Goal: Task Accomplishment & Management: Use online tool/utility

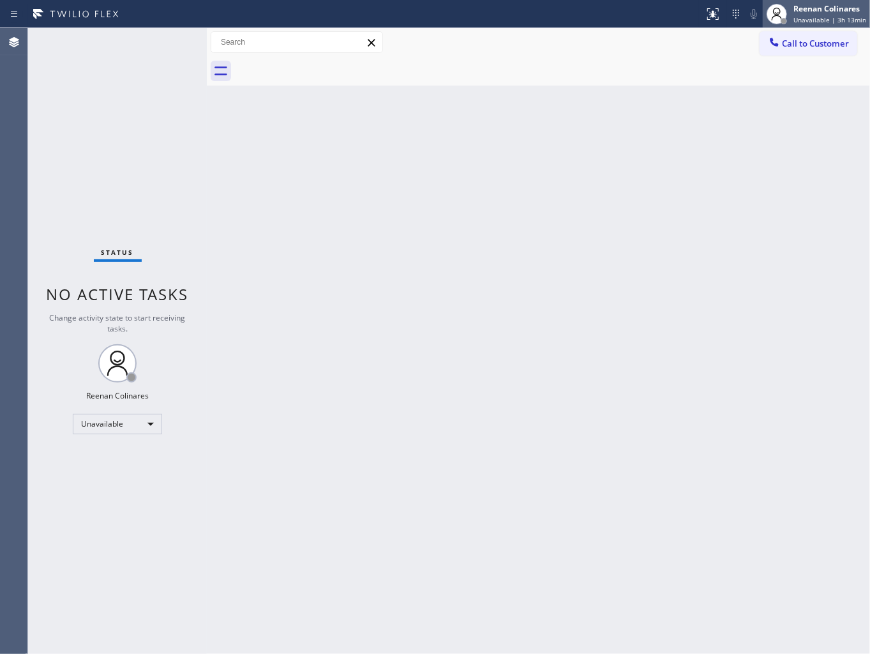
click at [818, 13] on div "Reenan Colinares" at bounding box center [829, 8] width 73 height 11
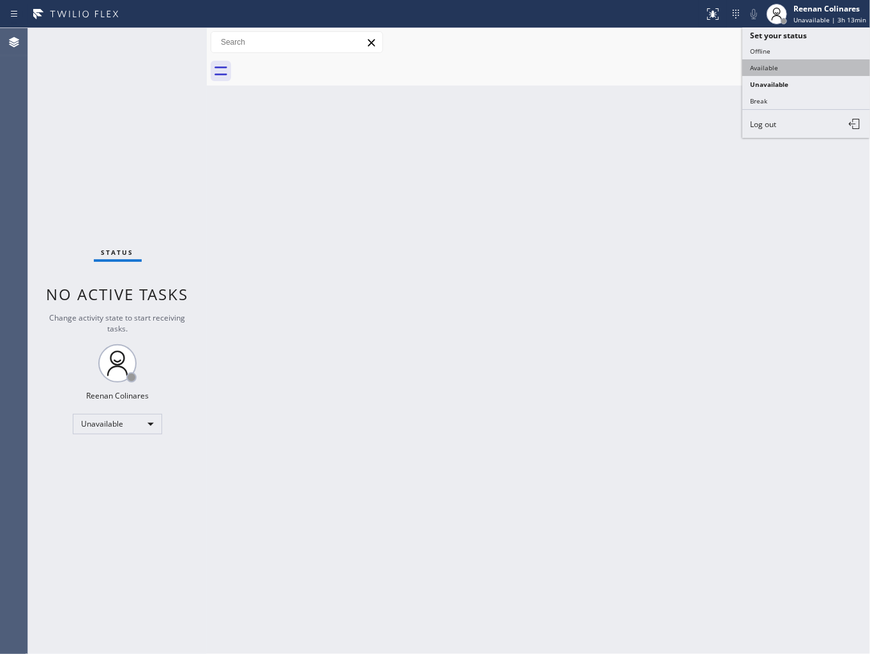
click at [752, 61] on button "Available" at bounding box center [806, 67] width 128 height 17
click at [389, 166] on div "Back to Dashboard Change Sender ID Customers Technicians Select a contact Outbo…" at bounding box center [538, 341] width 663 height 626
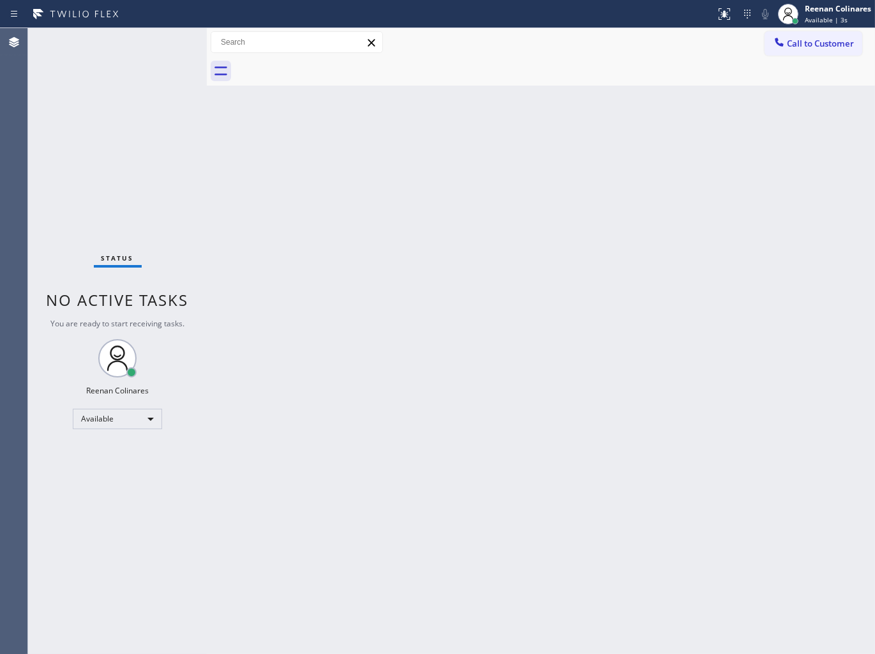
click at [674, 149] on div "Back to Dashboard Change Sender ID Customers Technicians Select a contact Outbo…" at bounding box center [541, 341] width 668 height 626
click at [511, 149] on div "Back to Dashboard Change Sender ID Customers Technicians Select a contact Outbo…" at bounding box center [541, 341] width 668 height 626
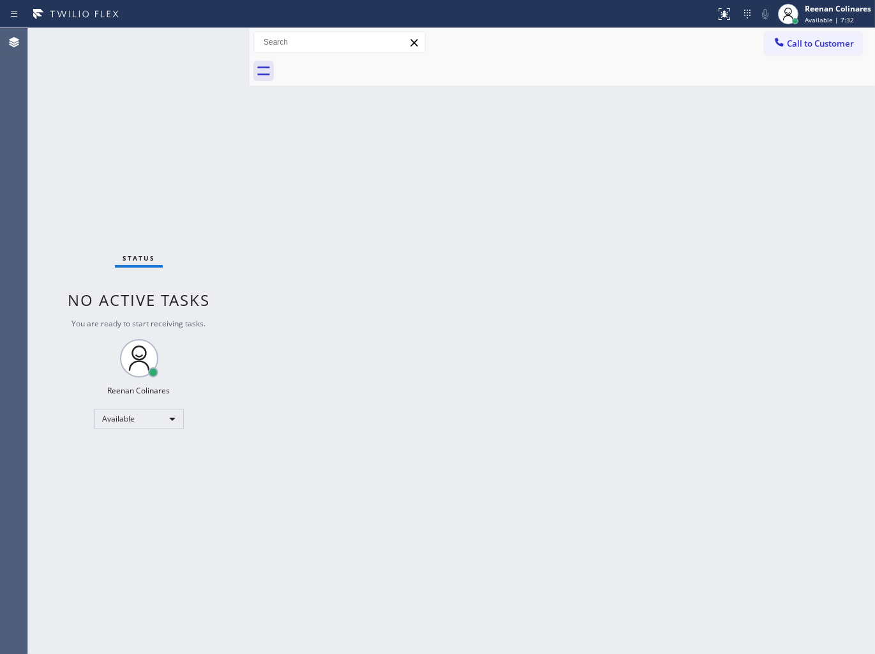
drag, startPoint x: 206, startPoint y: 51, endPoint x: 249, endPoint y: 53, distance: 42.8
click at [250, 53] on div at bounding box center [250, 341] width 0 height 626
click at [153, 61] on div "Status No active tasks You are ready to start receiving tasks. Reenan Colinares…" at bounding box center [139, 341] width 222 height 626
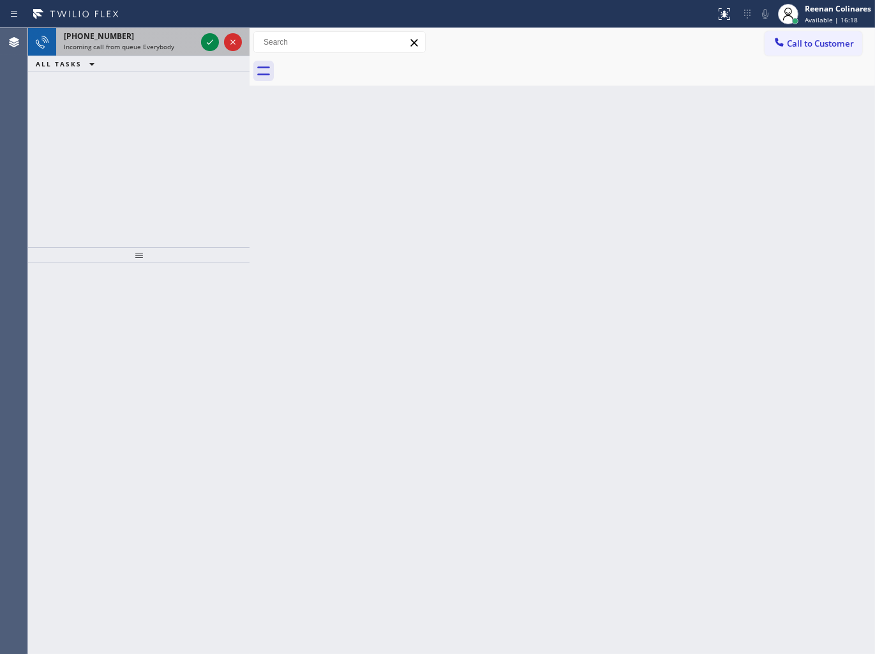
click at [130, 42] on span "Incoming call from queue Everybody" at bounding box center [119, 46] width 110 height 9
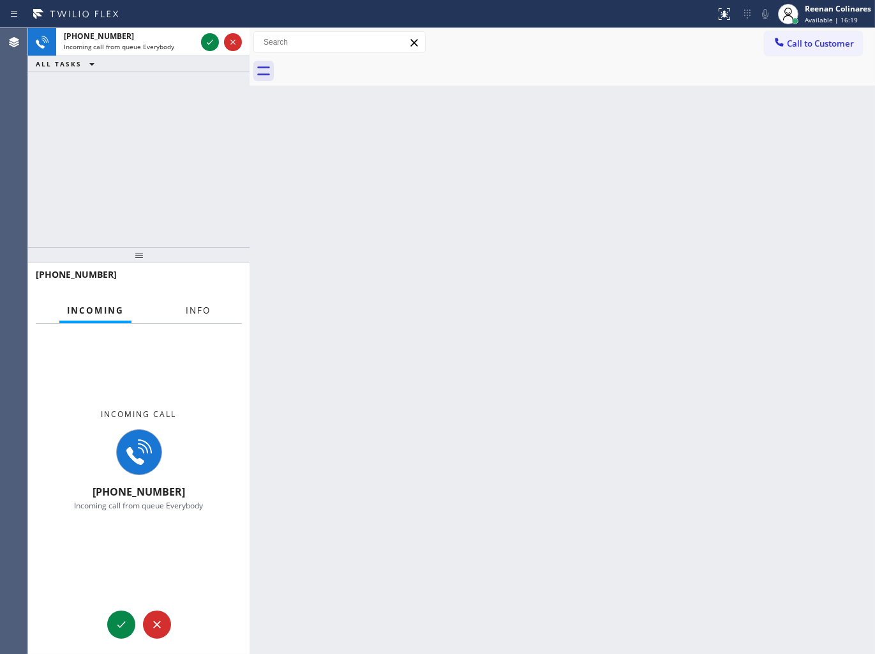
click at [193, 313] on span "Info" at bounding box center [198, 309] width 25 height 11
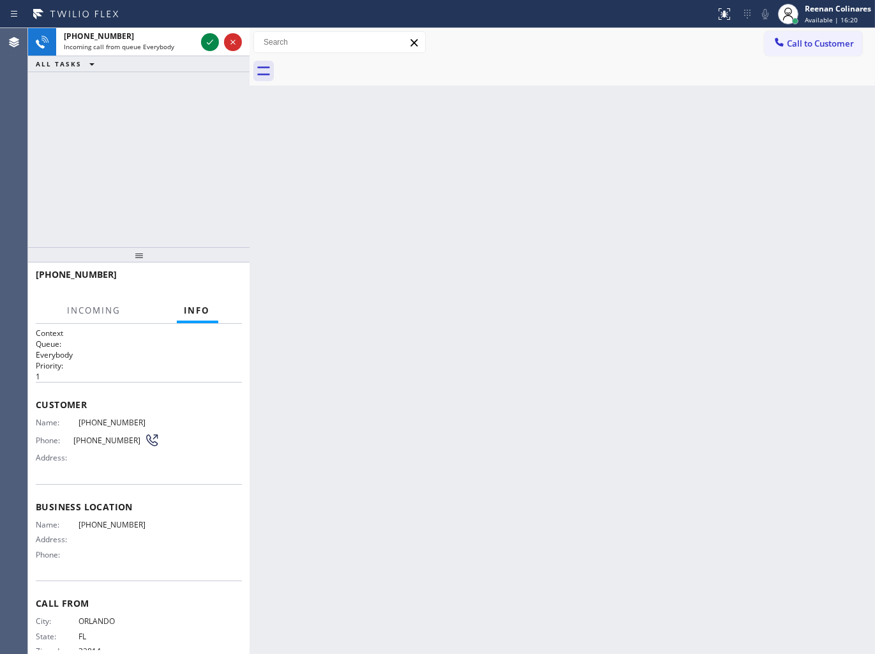
click at [201, 186] on div "[PHONE_NUMBER] Incoming call from queue Everybody ALL TASKS ALL TASKS ACTIVE TA…" at bounding box center [139, 137] width 222 height 219
click at [195, 179] on div "[PHONE_NUMBER] Incoming call from queue Everybody ALL TASKS ALL TASKS ACTIVE TA…" at bounding box center [139, 137] width 222 height 219
click at [164, 51] on span "Incoming call from queue Everybody" at bounding box center [119, 46] width 110 height 9
click at [181, 45] on div "Incoming call from queue Everybody" at bounding box center [130, 46] width 132 height 9
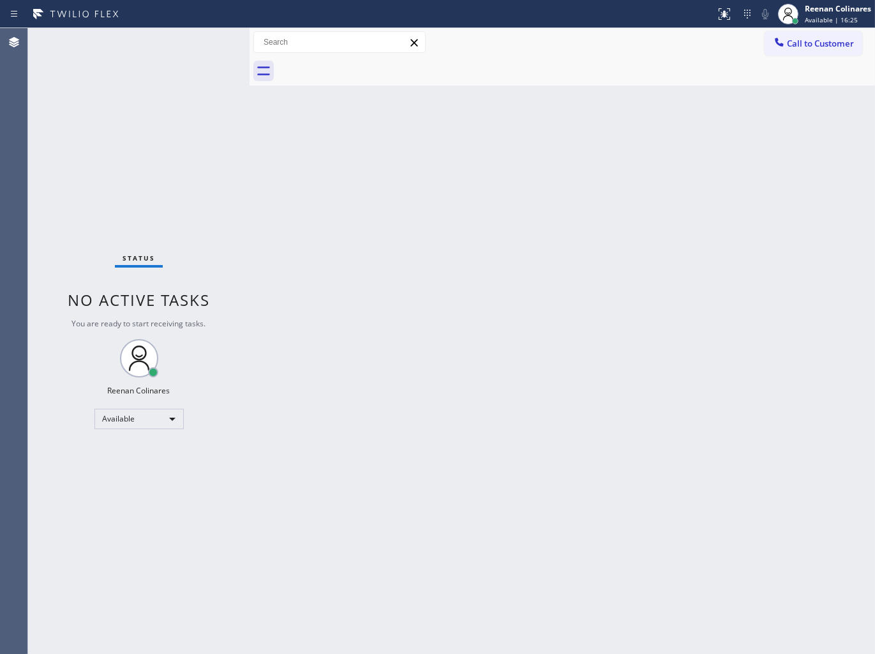
click at [207, 96] on div "Status No active tasks You are ready to start receiving tasks. Reenan Colinares…" at bounding box center [139, 341] width 222 height 626
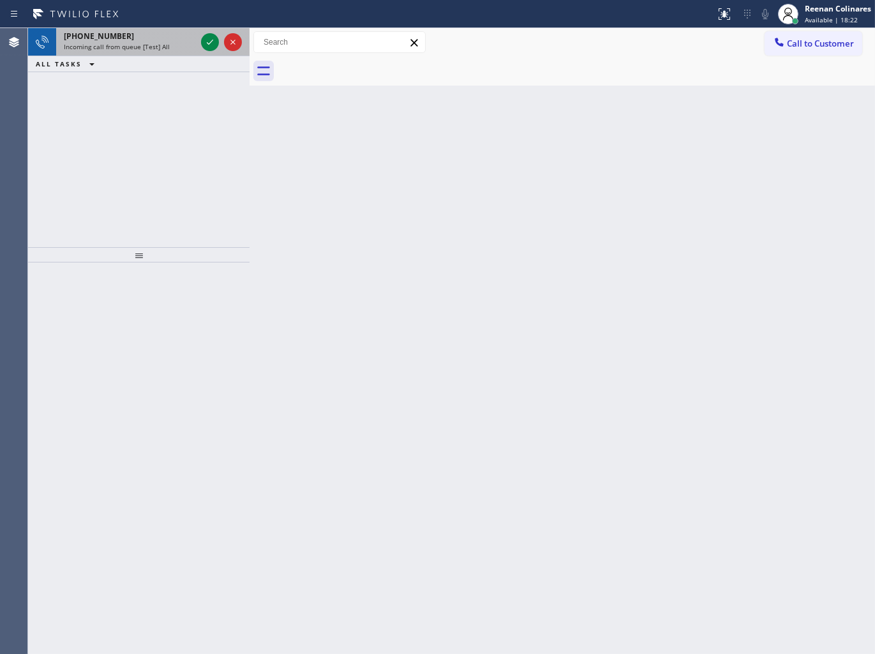
click at [153, 54] on div "[PHONE_NUMBER] Incoming call from queue [Test] All" at bounding box center [127, 42] width 142 height 28
click at [162, 45] on span "Incoming call from queue [Test] All" at bounding box center [117, 46] width 106 height 9
click at [152, 43] on span "Incoming call from queue [Test] All" at bounding box center [117, 46] width 106 height 9
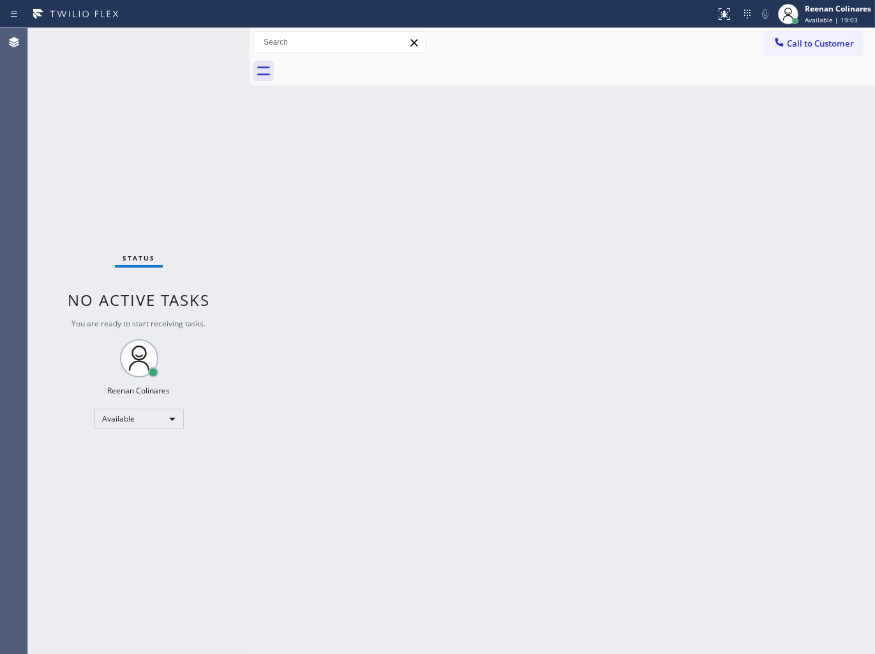
click at [716, 451] on div "Back to Dashboard Change Sender ID Customers Technicians Select a contact Outbo…" at bounding box center [563, 341] width 626 height 626
click at [448, 200] on div "Back to Dashboard Change Sender ID Customers Technicians Select a contact Outbo…" at bounding box center [563, 341] width 626 height 626
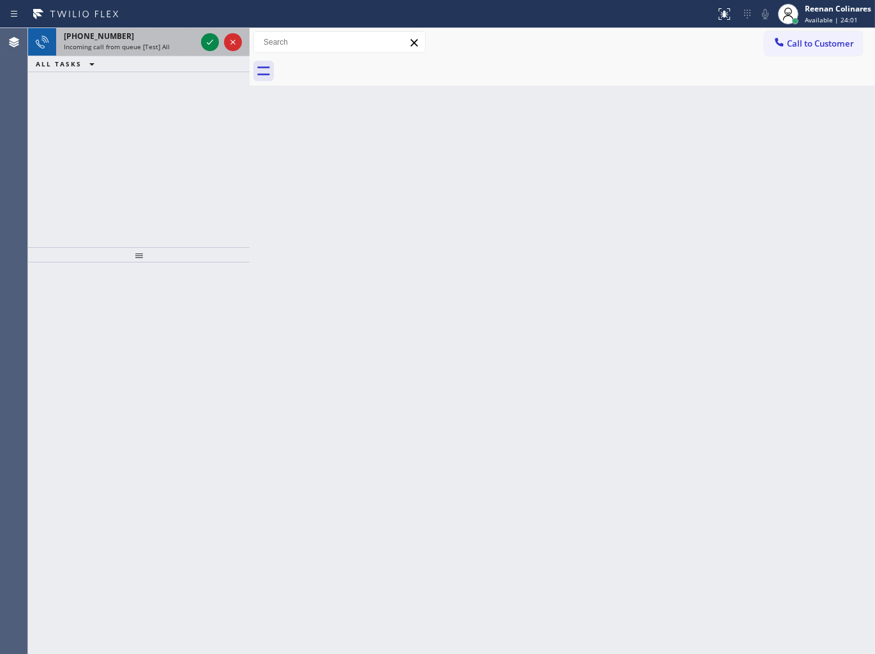
click at [193, 52] on div "[PHONE_NUMBER] Incoming call from queue [Test] All" at bounding box center [127, 42] width 142 height 28
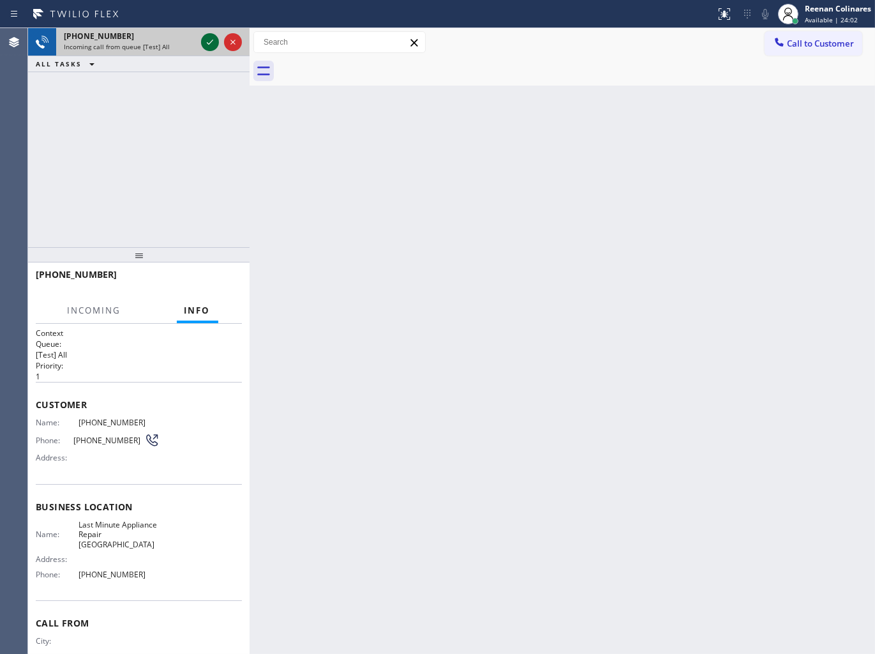
click at [214, 47] on icon at bounding box center [209, 41] width 15 height 15
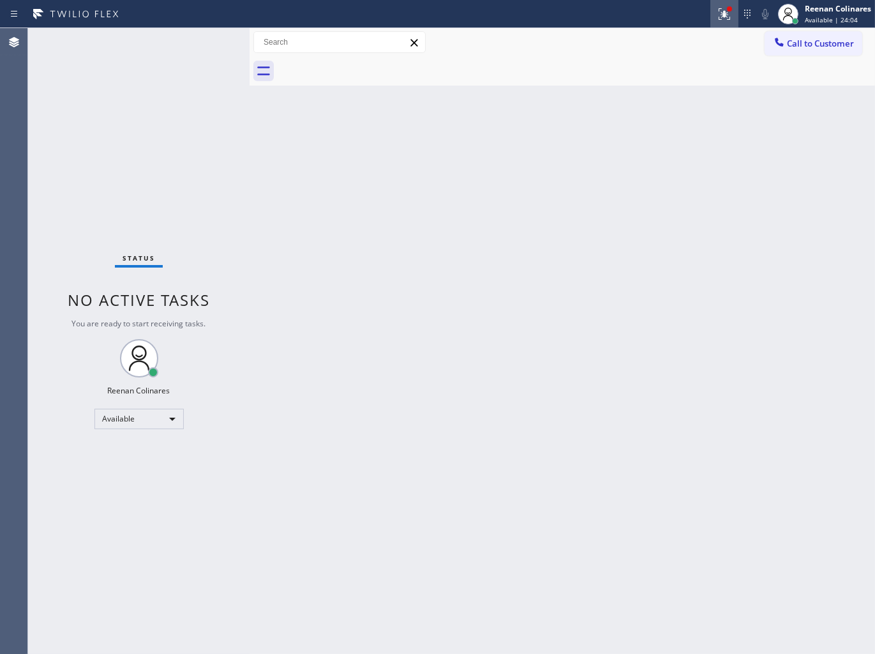
click at [725, 17] on icon at bounding box center [723, 12] width 8 height 9
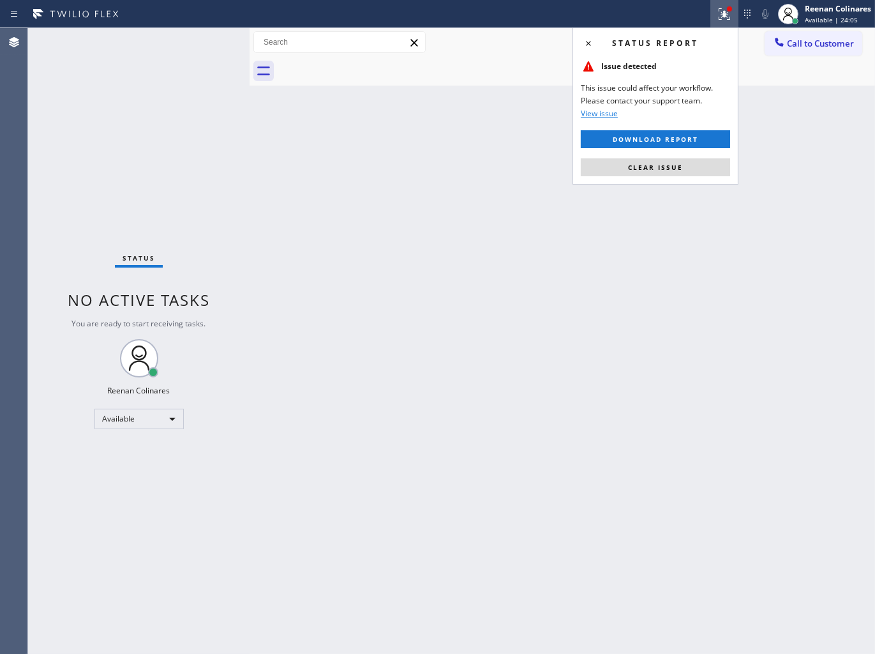
click at [630, 171] on span "Clear issue" at bounding box center [655, 167] width 55 height 9
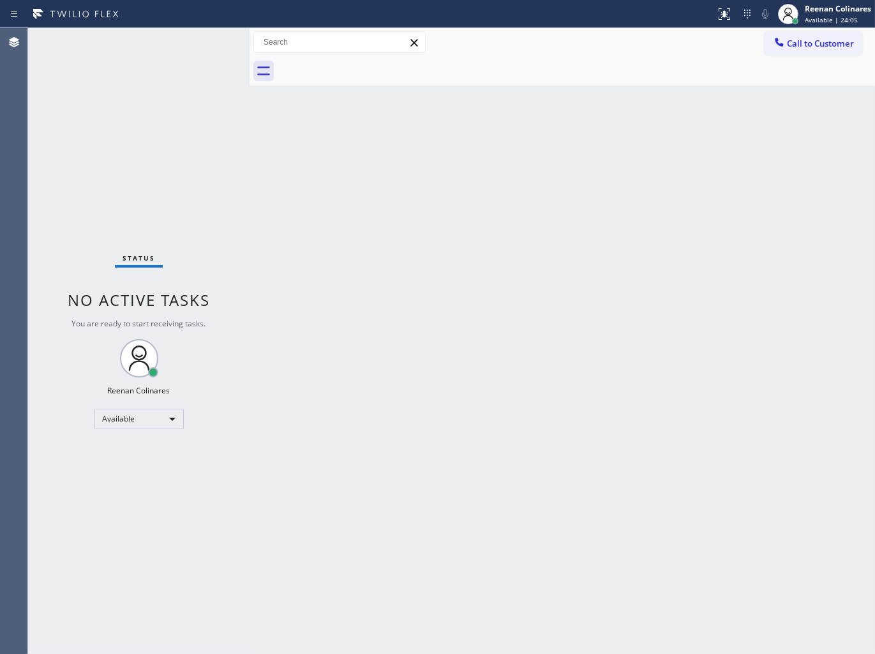
click at [294, 151] on div "Back to Dashboard Change Sender ID Customers Technicians Select a contact Outbo…" at bounding box center [563, 341] width 626 height 626
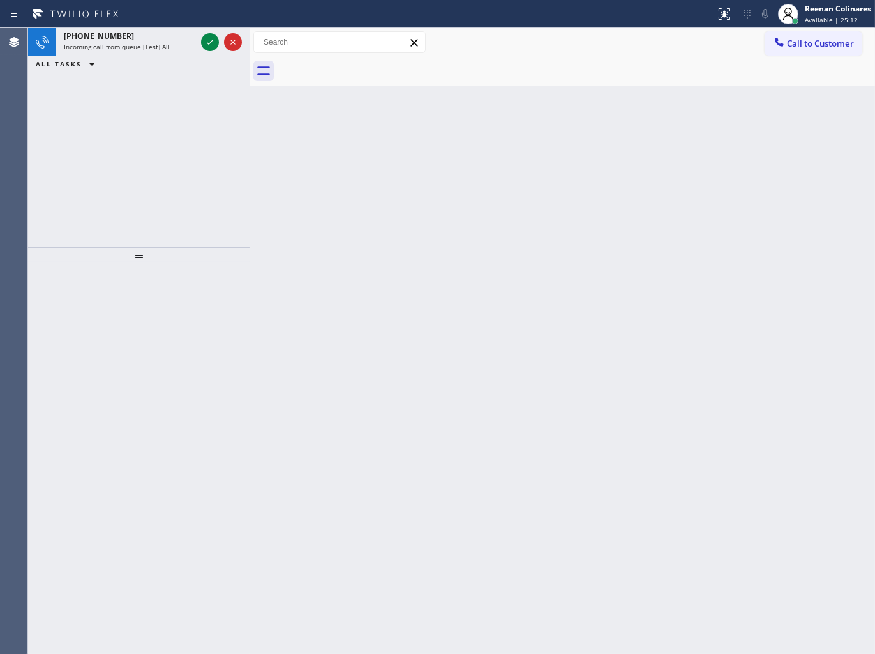
drag, startPoint x: 163, startPoint y: 49, endPoint x: 157, endPoint y: 36, distance: 14.6
click at [162, 45] on span "Incoming call from queue [Test] All" at bounding box center [117, 46] width 106 height 9
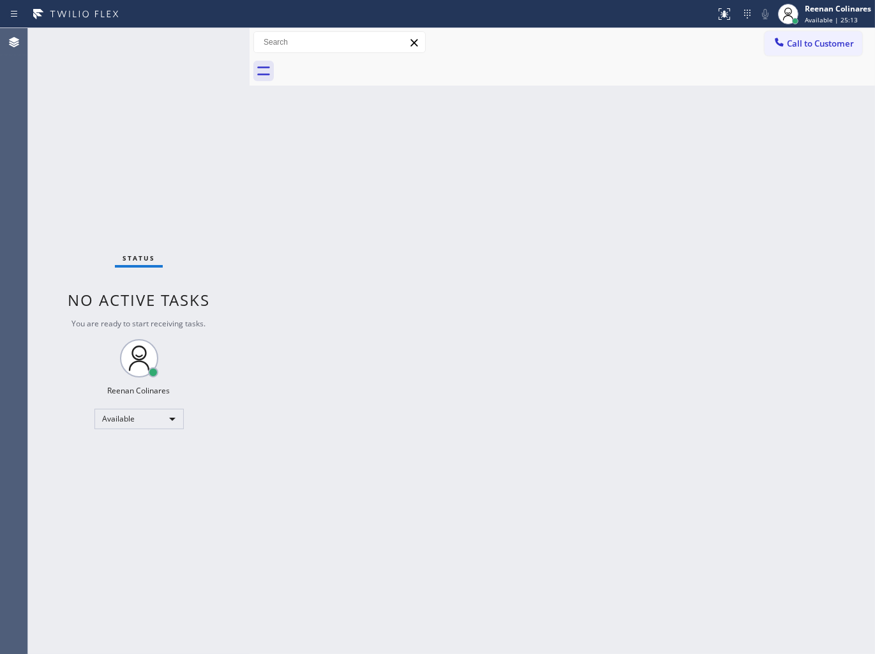
click at [209, 45] on div "Status No active tasks You are ready to start receiving tasks. Reenan Colinares…" at bounding box center [139, 341] width 222 height 626
click at [177, 54] on div "Status No active tasks You are ready to start receiving tasks. Reenan Colinares…" at bounding box center [139, 341] width 222 height 626
click at [199, 42] on div "Status No active tasks You are ready to start receiving tasks. Reenan Colinares…" at bounding box center [139, 341] width 222 height 626
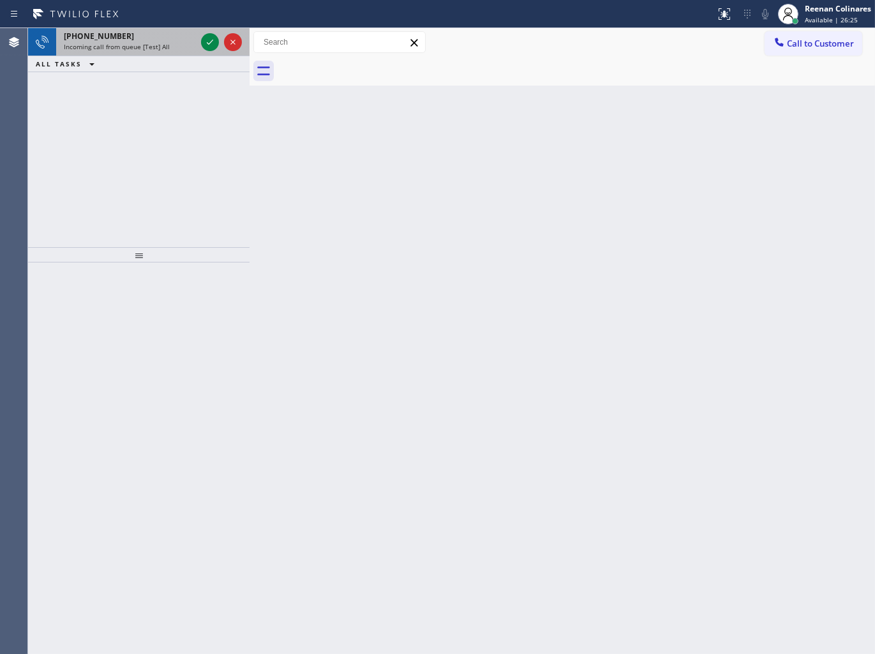
click at [176, 42] on div "Incoming call from queue [Test] All" at bounding box center [130, 46] width 132 height 9
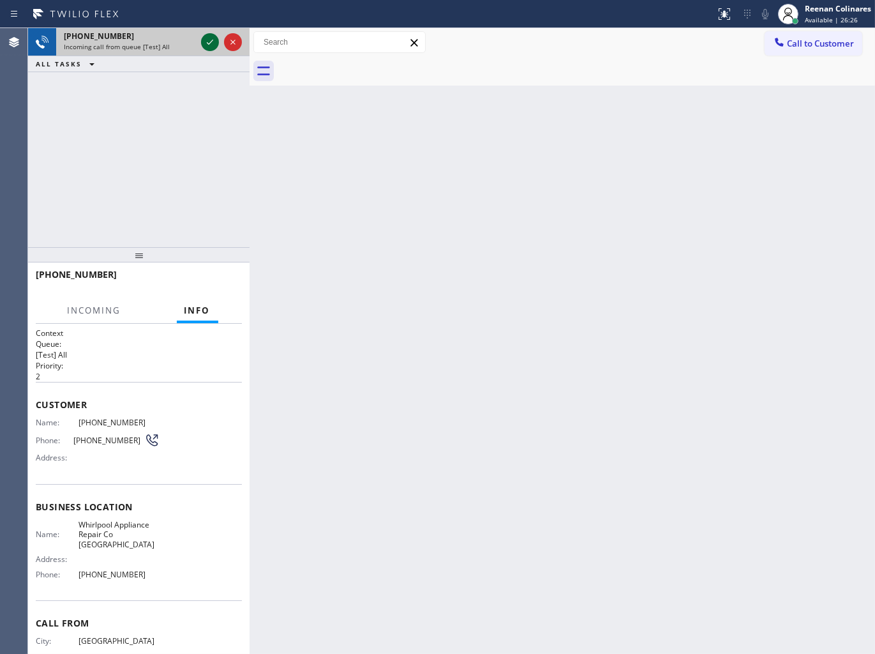
drag, startPoint x: 209, startPoint y: 41, endPoint x: 205, endPoint y: 47, distance: 7.4
click at [209, 41] on icon at bounding box center [209, 41] width 15 height 15
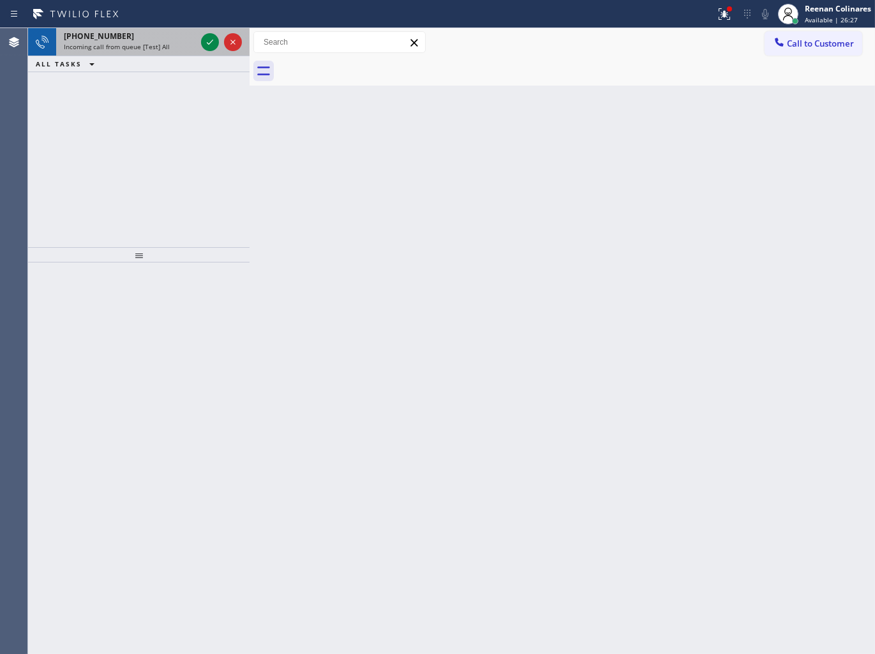
click at [164, 33] on div "[PHONE_NUMBER]" at bounding box center [130, 36] width 132 height 11
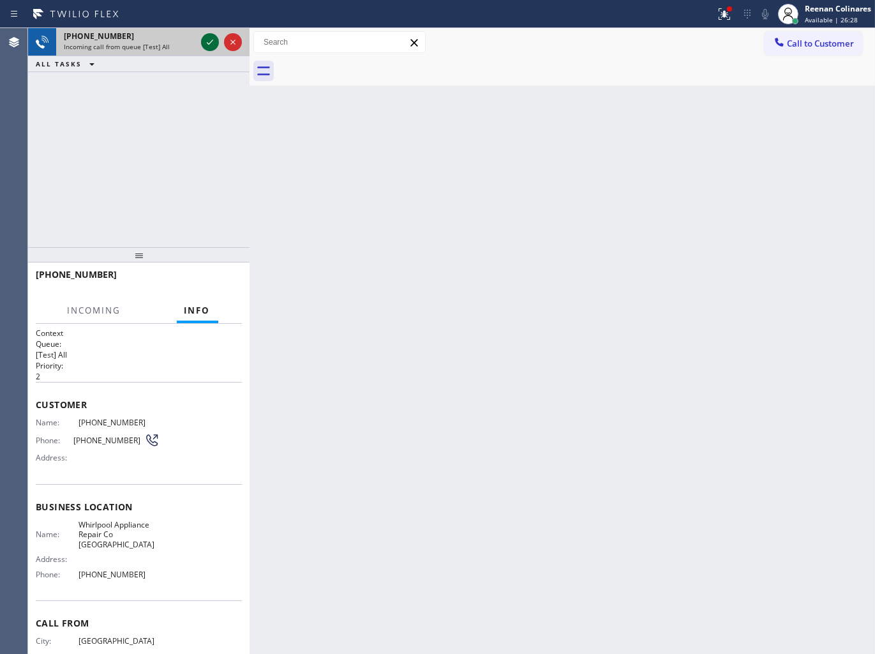
click at [207, 41] on icon at bounding box center [209, 41] width 15 height 15
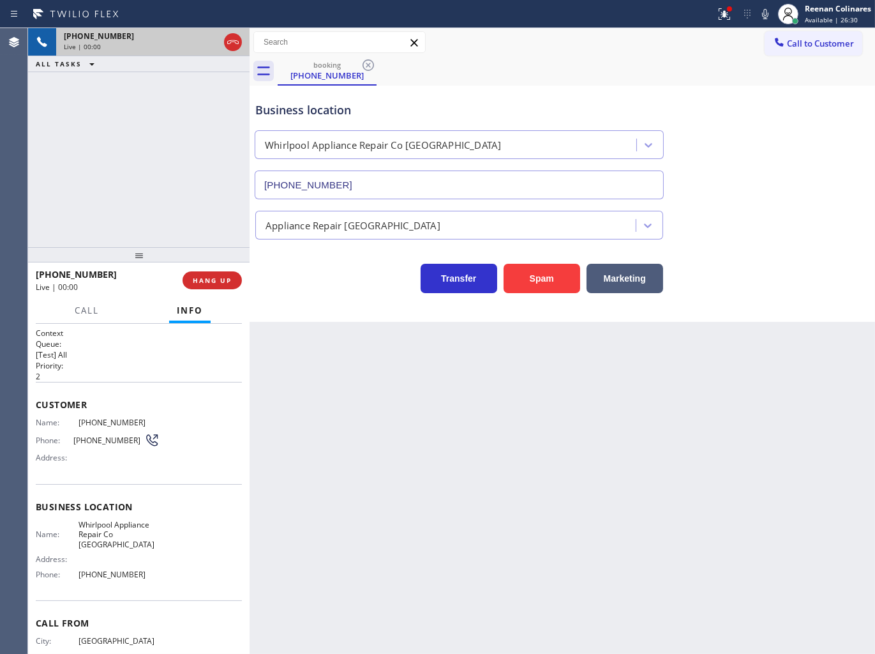
type input "[PHONE_NUMBER]"
click at [546, 283] on button "Spam" at bounding box center [542, 278] width 77 height 29
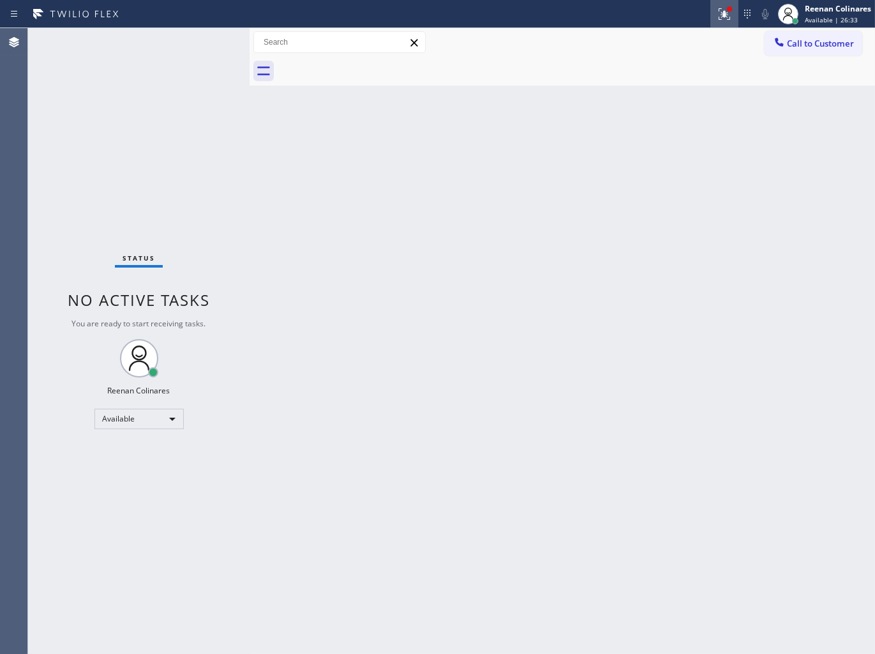
click at [725, 16] on icon at bounding box center [723, 12] width 8 height 9
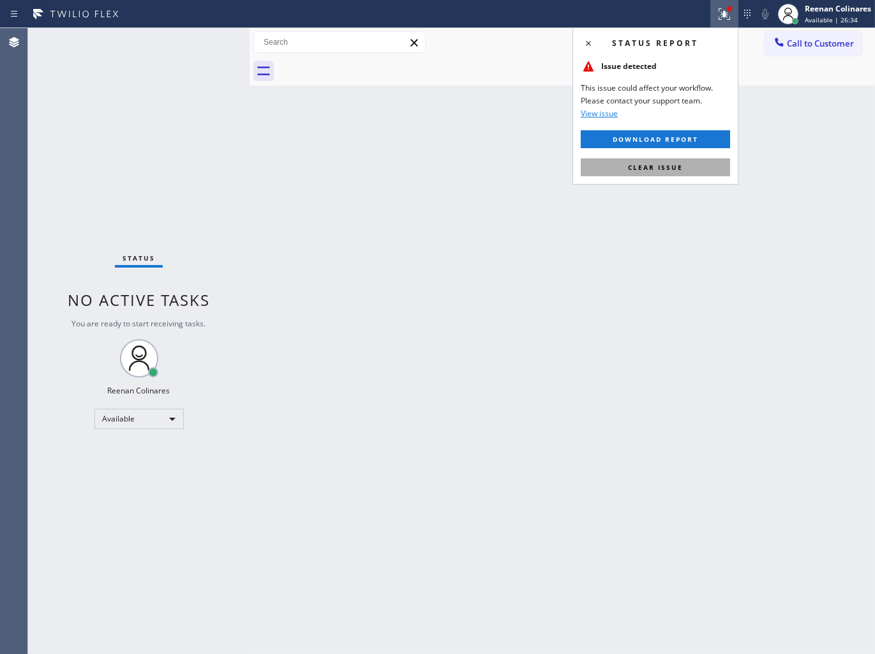
click at [674, 170] on span "Clear issue" at bounding box center [655, 167] width 55 height 9
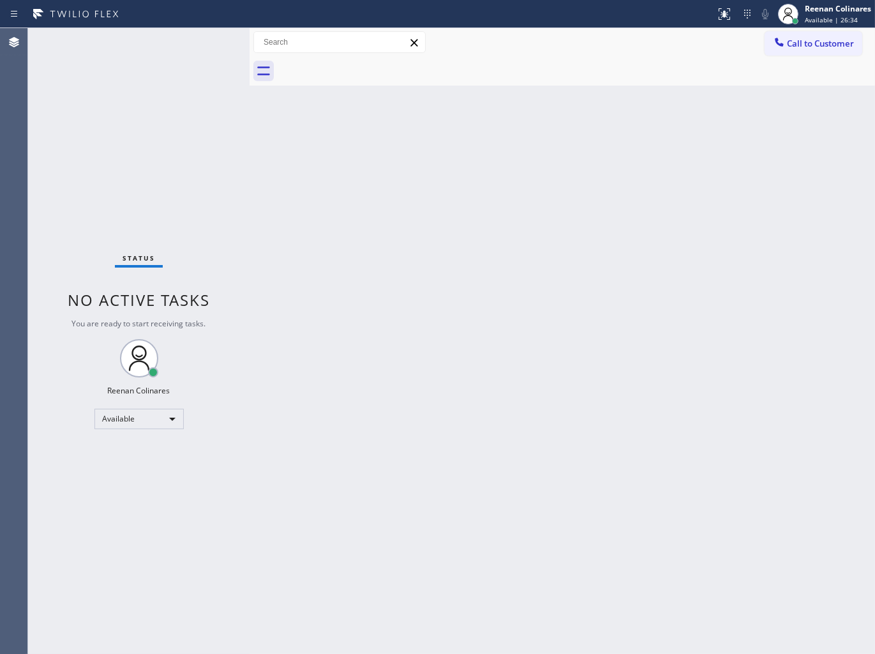
click at [490, 170] on div "Back to Dashboard Change Sender ID Customers Technicians Select a contact Outbo…" at bounding box center [563, 341] width 626 height 626
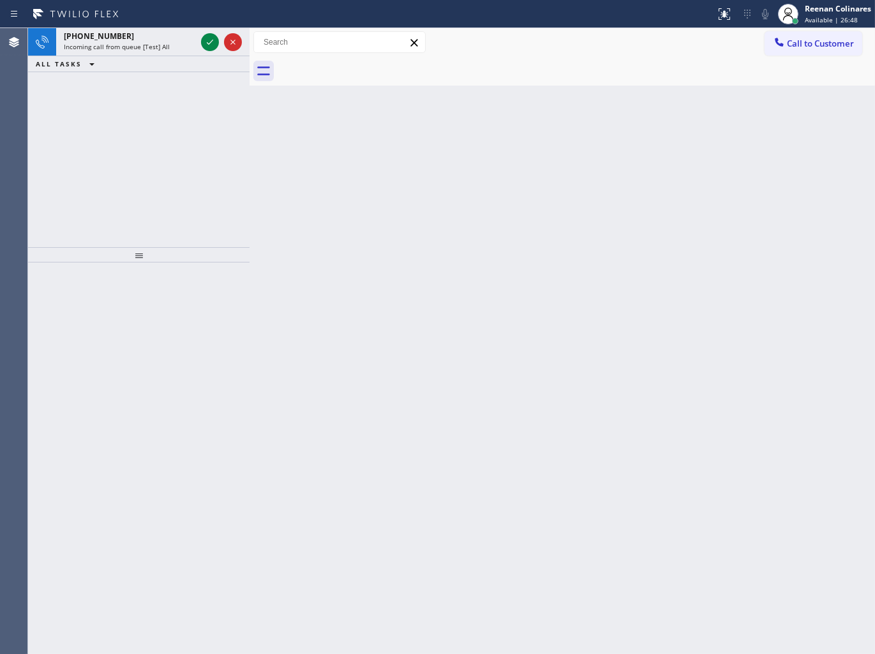
click at [160, 40] on div "[PHONE_NUMBER]" at bounding box center [130, 36] width 132 height 11
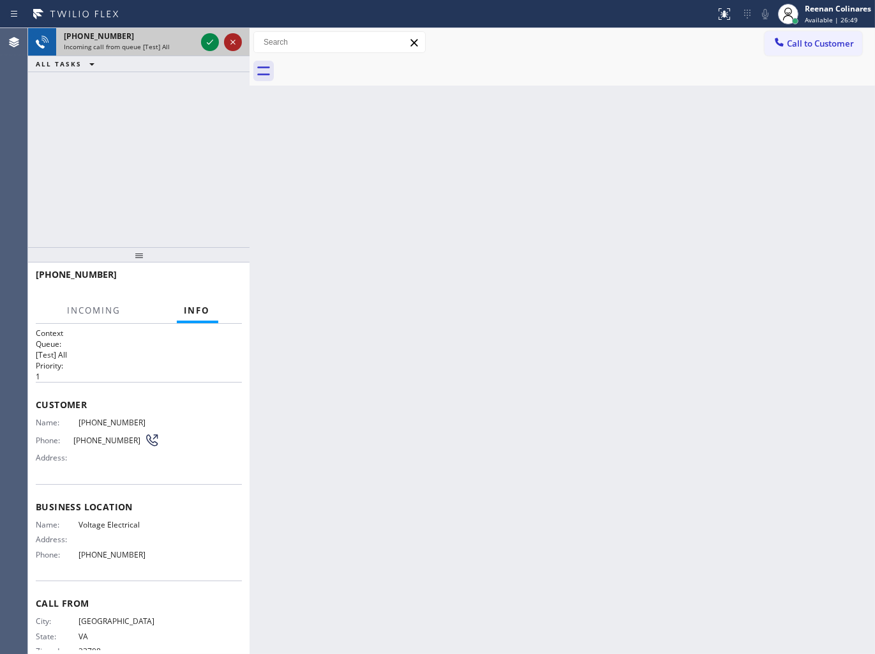
drag, startPoint x: 250, startPoint y: 46, endPoint x: 260, endPoint y: 45, distance: 10.9
click at [250, 46] on div at bounding box center [250, 341] width 0 height 626
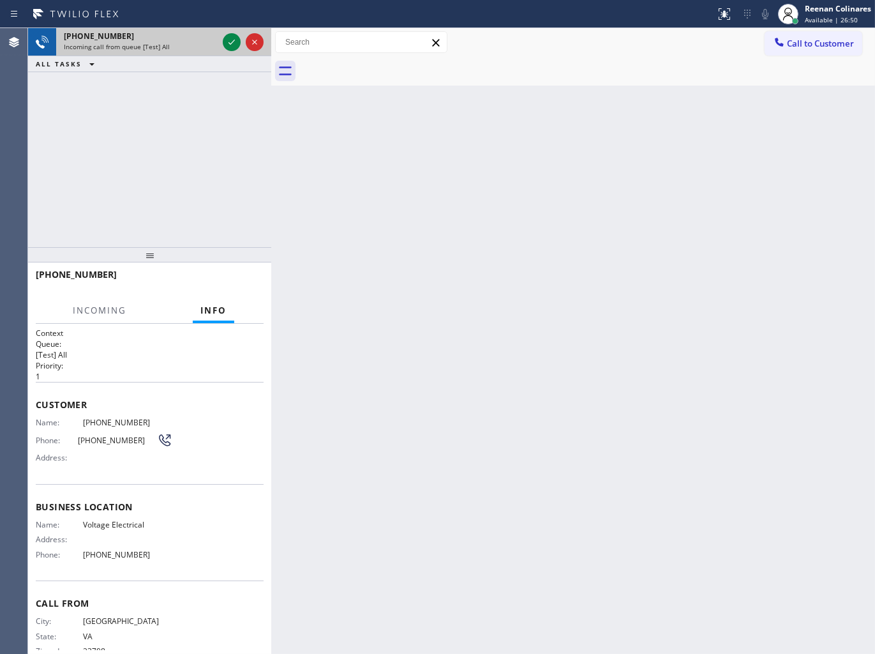
click at [206, 42] on div "Incoming call from queue [Test] All" at bounding box center [141, 46] width 154 height 9
click at [227, 41] on icon at bounding box center [231, 41] width 15 height 15
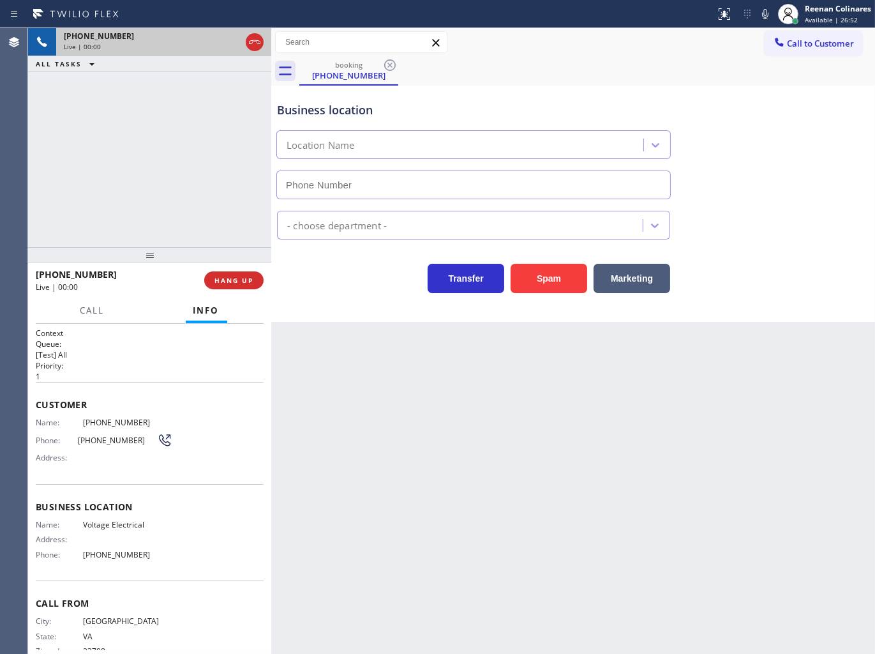
type input "[PHONE_NUMBER]"
click at [764, 14] on icon at bounding box center [765, 13] width 15 height 15
click at [763, 14] on rect at bounding box center [765, 12] width 9 height 9
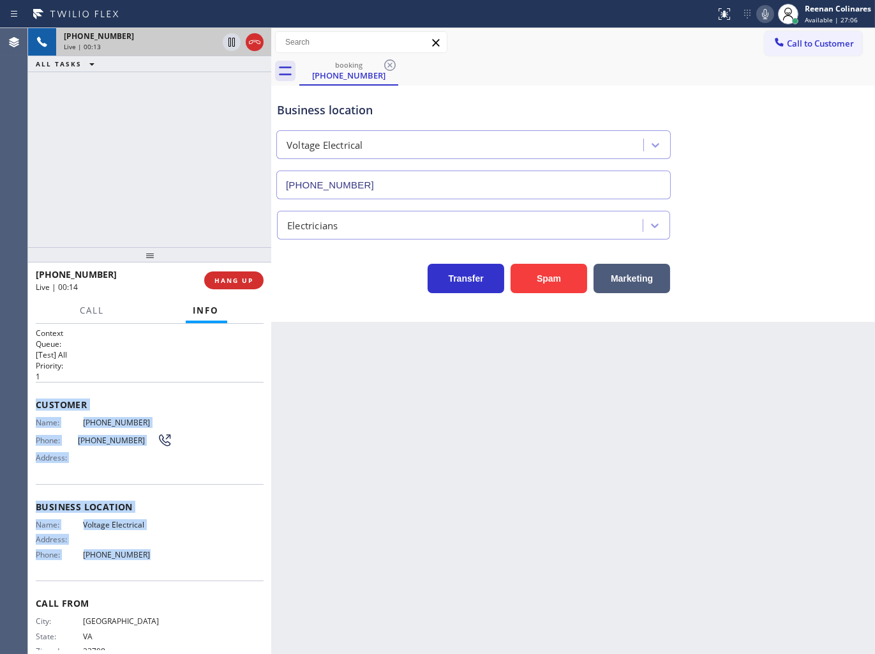
drag, startPoint x: 36, startPoint y: 396, endPoint x: 214, endPoint y: 548, distance: 234.6
click at [214, 548] on div "Context Queue: [Test] All Priority: 1 Customer Name: [PHONE_NUMBER] Phone: [PHO…" at bounding box center [150, 502] width 228 height 350
copy div "Customer Name: [PHONE_NUMBER] Phone: [PHONE_NUMBER] Address: Business location …"
click at [762, 13] on icon at bounding box center [765, 13] width 15 height 15
click at [94, 309] on span "Call" at bounding box center [92, 309] width 24 height 11
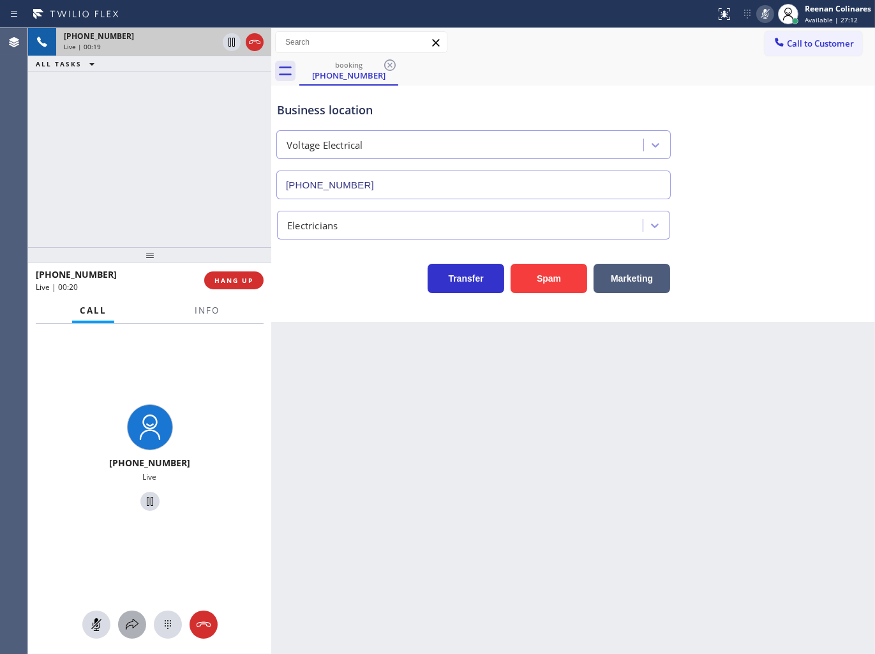
click at [128, 627] on icon at bounding box center [131, 624] width 15 height 15
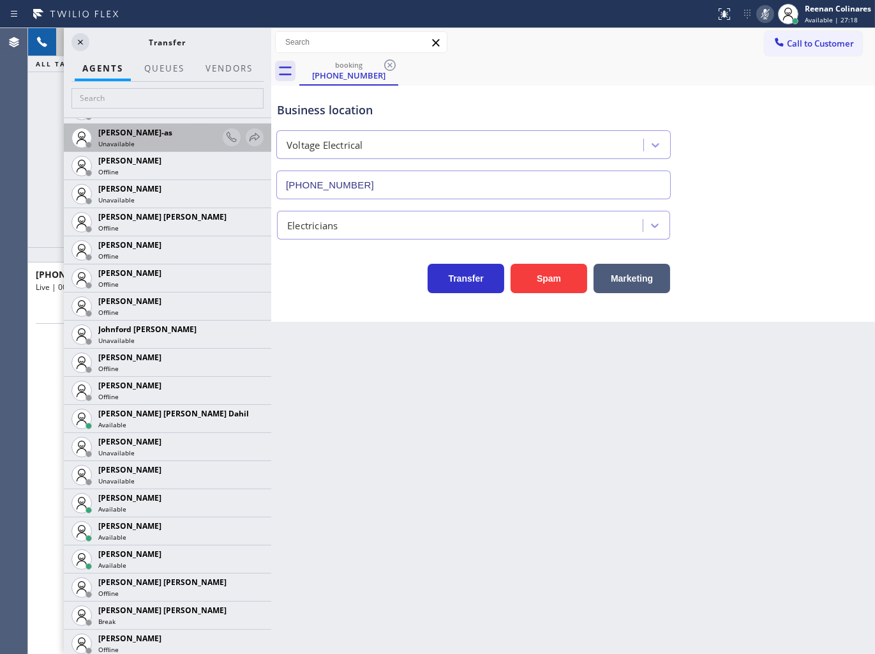
scroll to position [1348, 0]
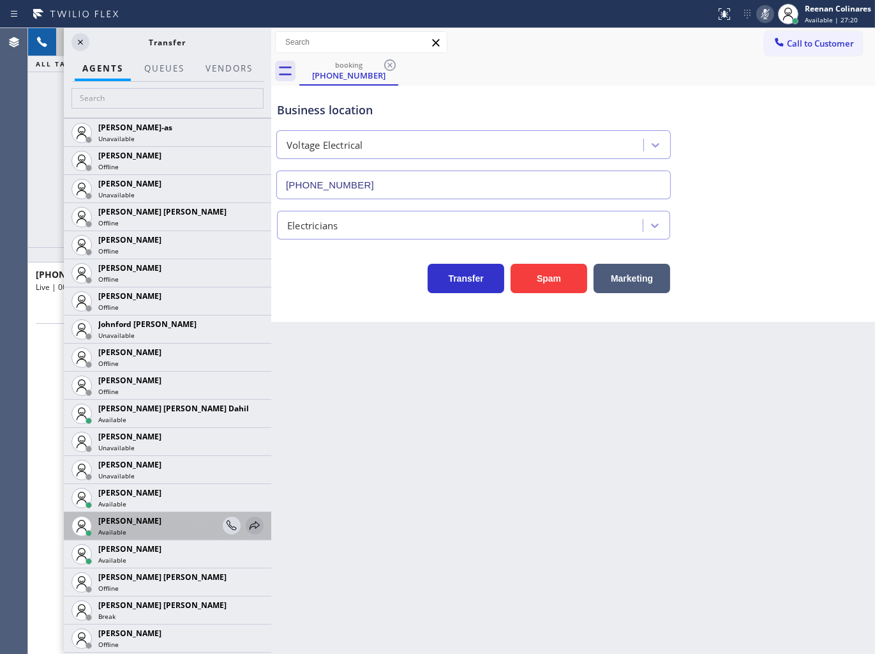
click at [247, 527] on icon at bounding box center [254, 525] width 15 height 15
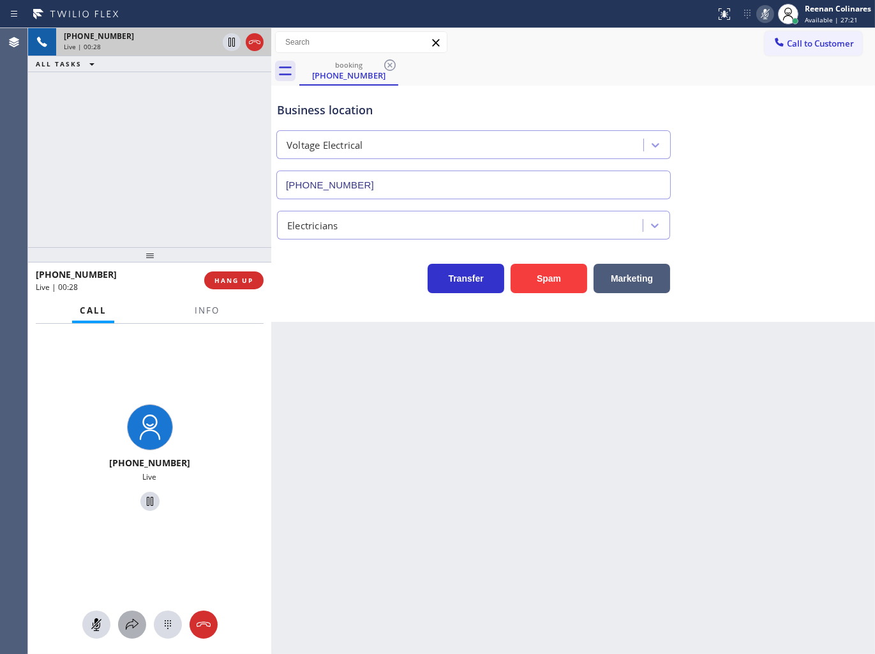
click at [137, 621] on icon at bounding box center [131, 624] width 15 height 15
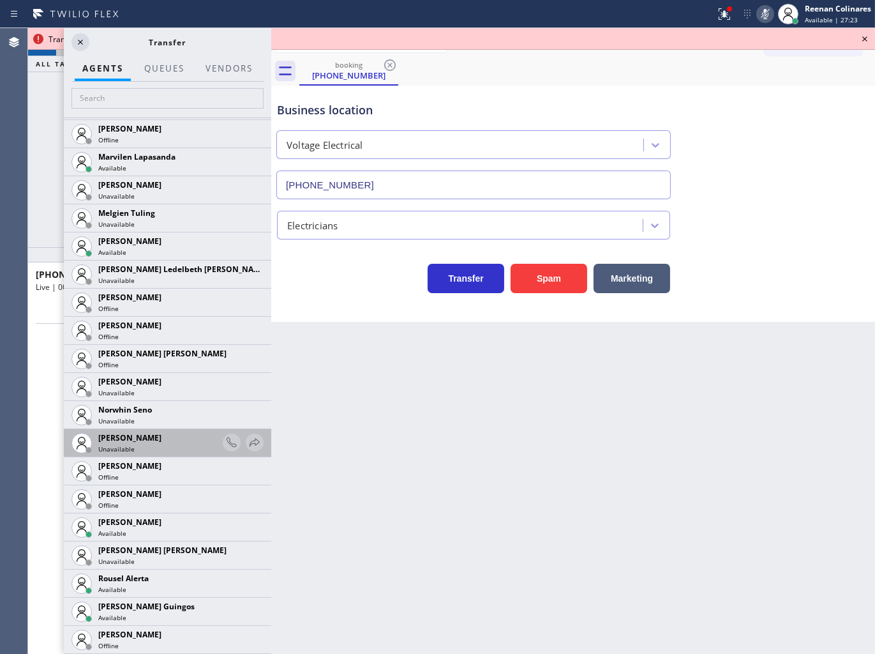
scroll to position [2269, 0]
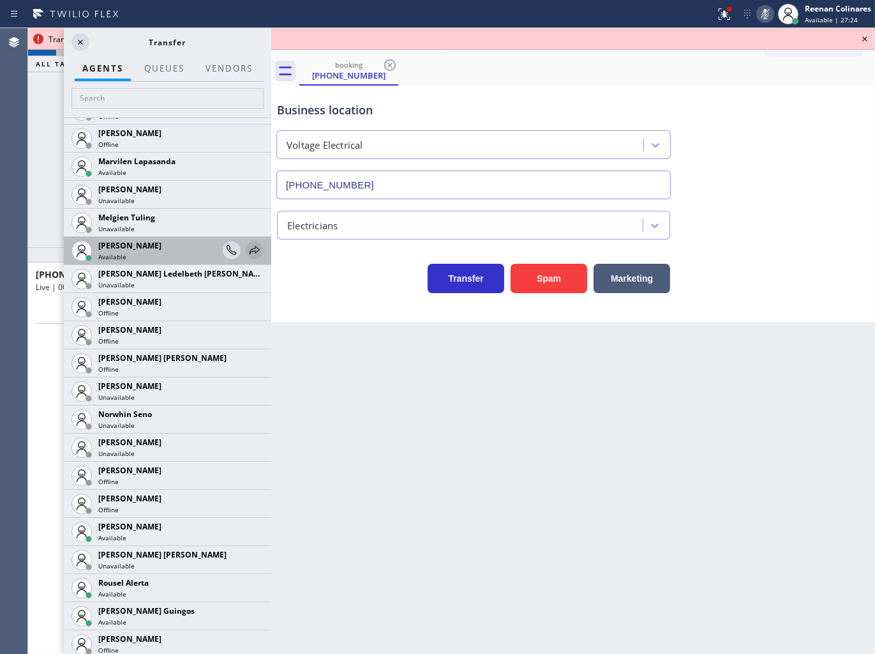
click at [247, 252] on icon at bounding box center [254, 250] width 15 height 15
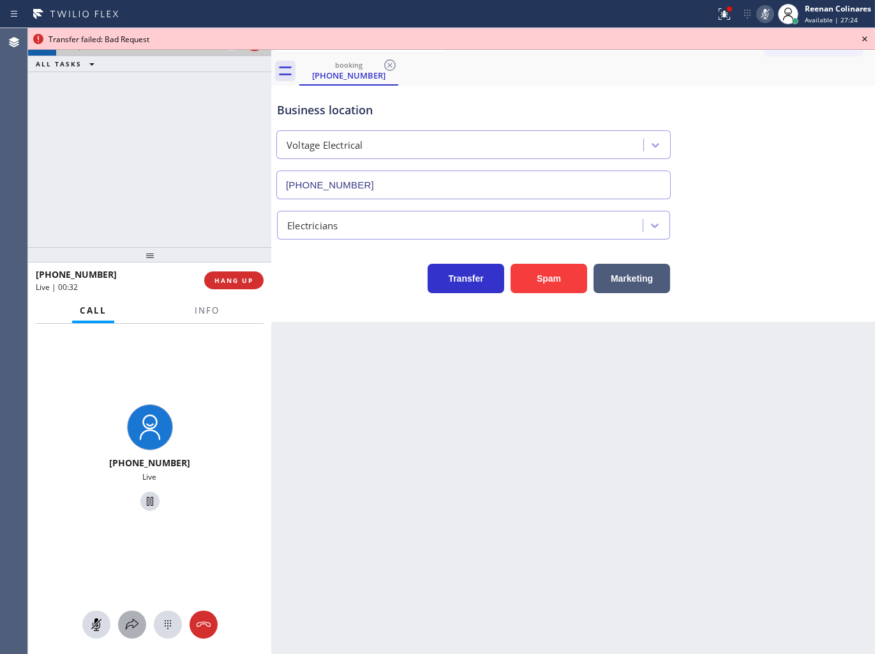
click at [136, 620] on icon at bounding box center [131, 624] width 15 height 15
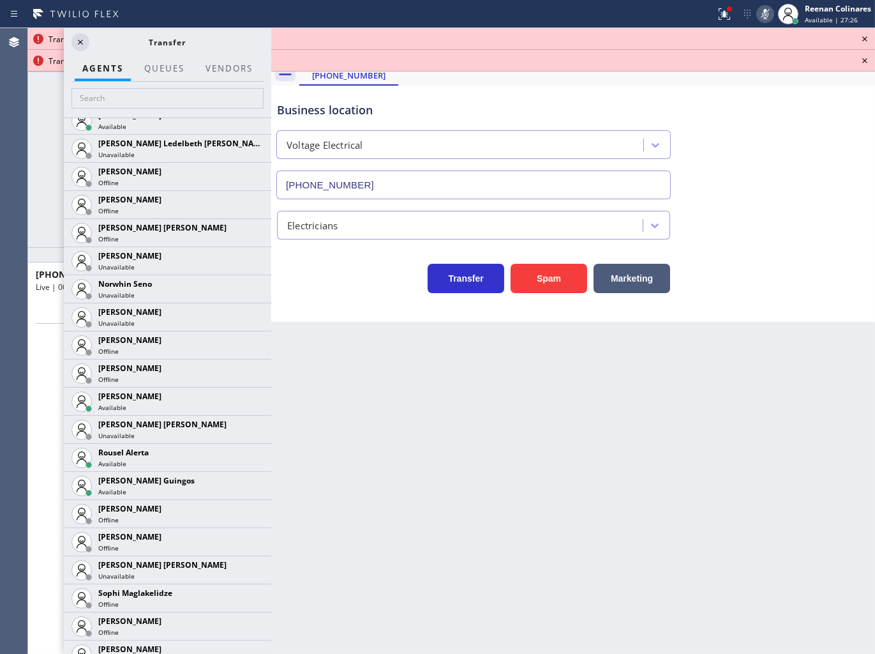
scroll to position [2416, 0]
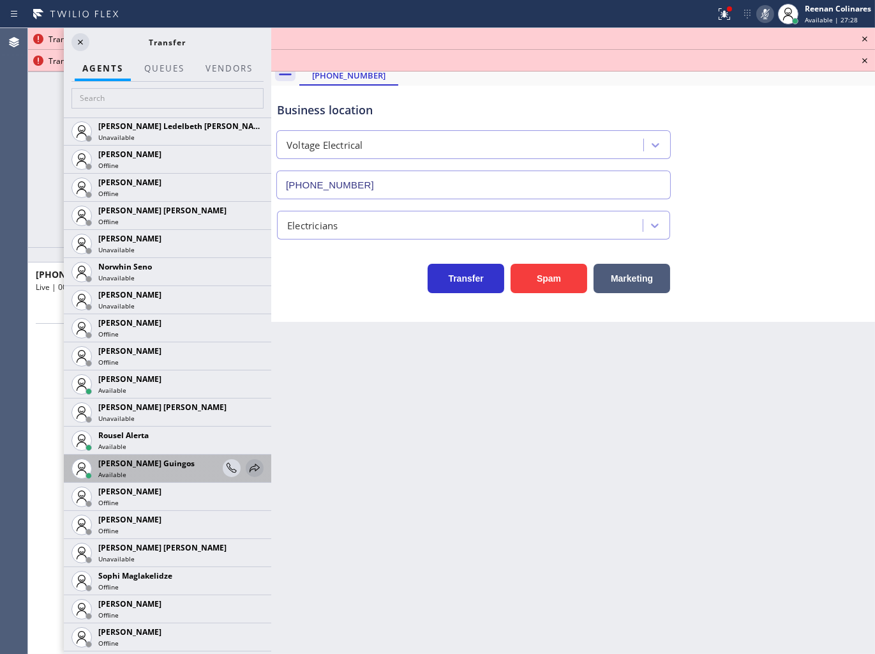
click at [247, 467] on icon at bounding box center [254, 467] width 15 height 15
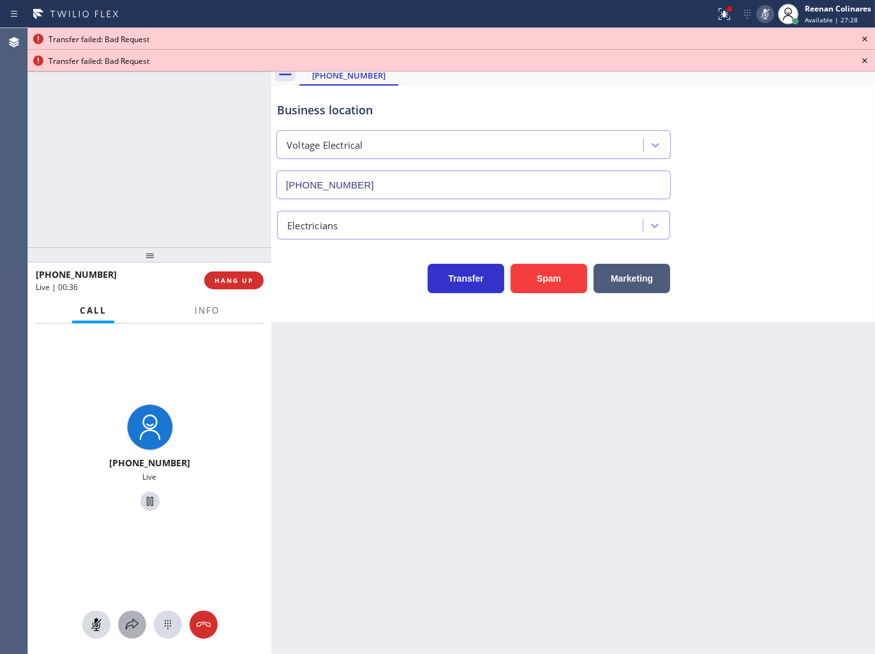
click at [136, 621] on icon at bounding box center [131, 624] width 15 height 15
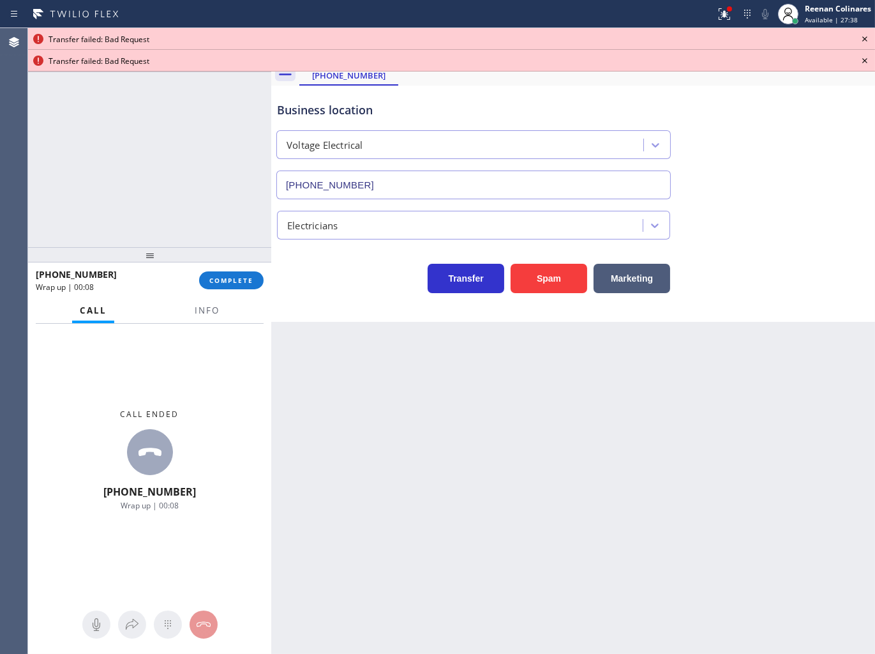
click at [868, 34] on icon at bounding box center [864, 38] width 15 height 15
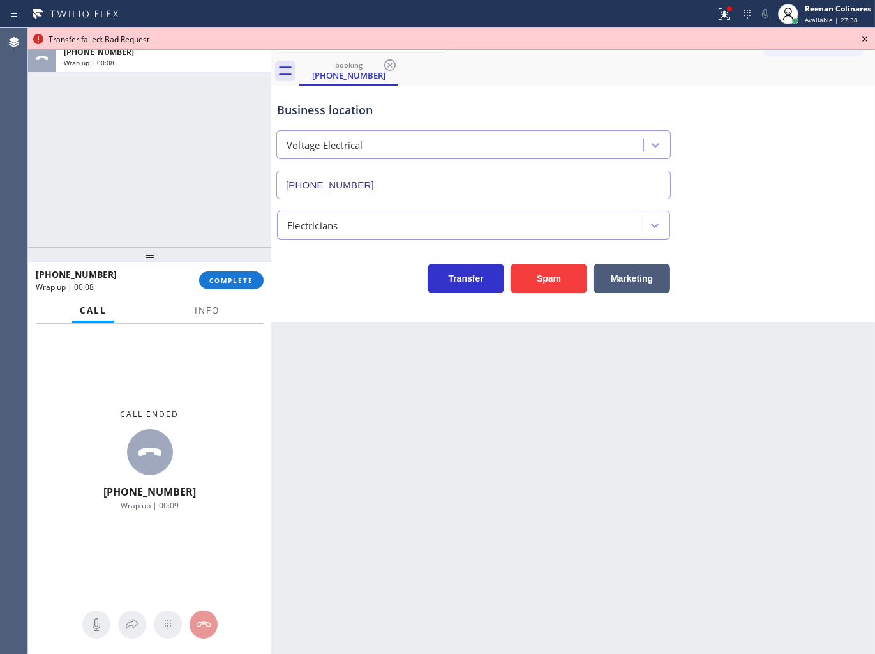
click at [868, 34] on icon at bounding box center [864, 38] width 15 height 15
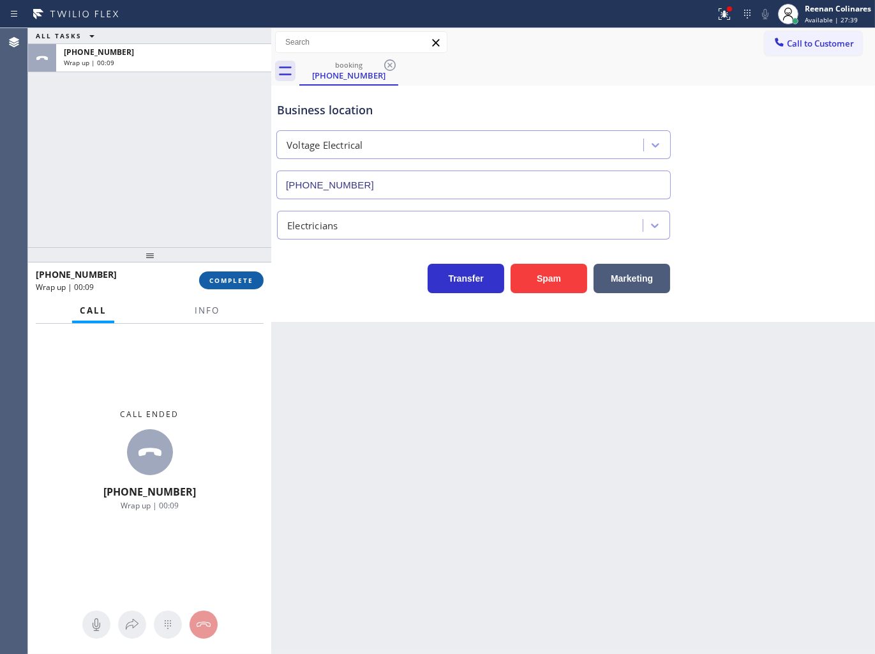
click at [241, 278] on span "COMPLETE" at bounding box center [231, 280] width 44 height 9
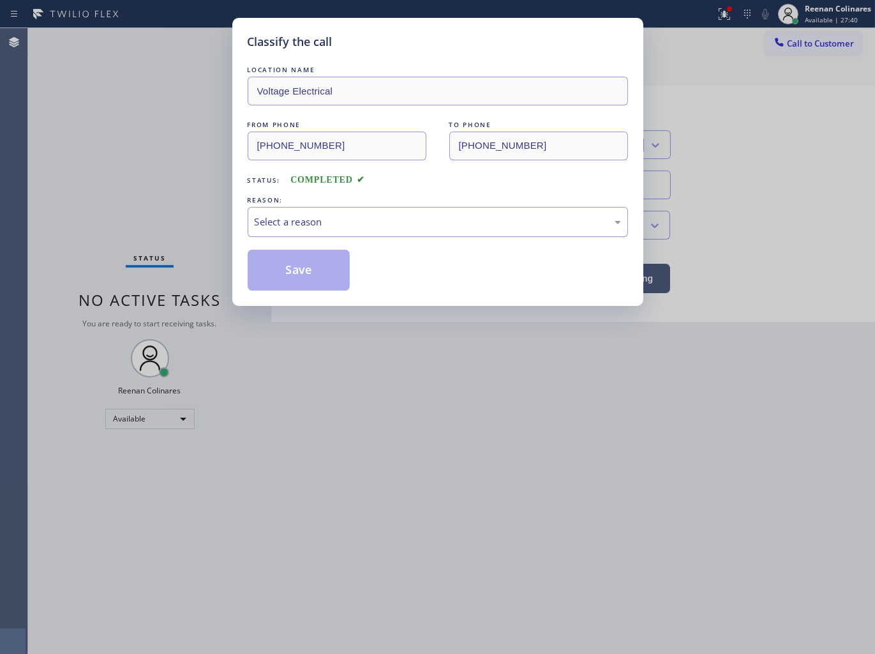
click at [310, 218] on div "Select a reason" at bounding box center [438, 221] width 366 height 15
click at [276, 264] on button "Save" at bounding box center [299, 270] width 103 height 41
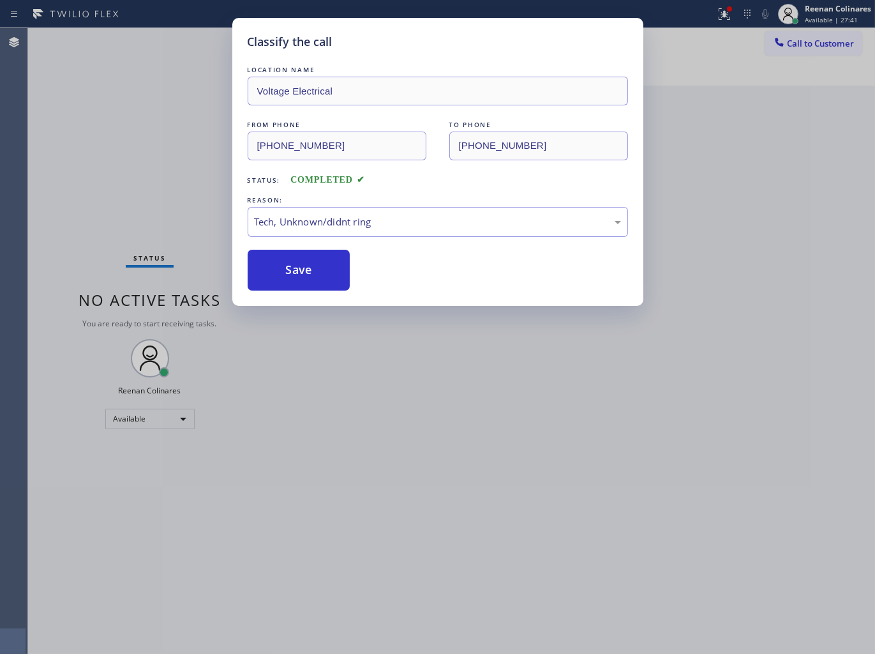
click at [138, 174] on div "Classify the call LOCATION NAME Voltage Electrical FROM PHONE [PHONE_NUMBER] TO…" at bounding box center [437, 327] width 875 height 654
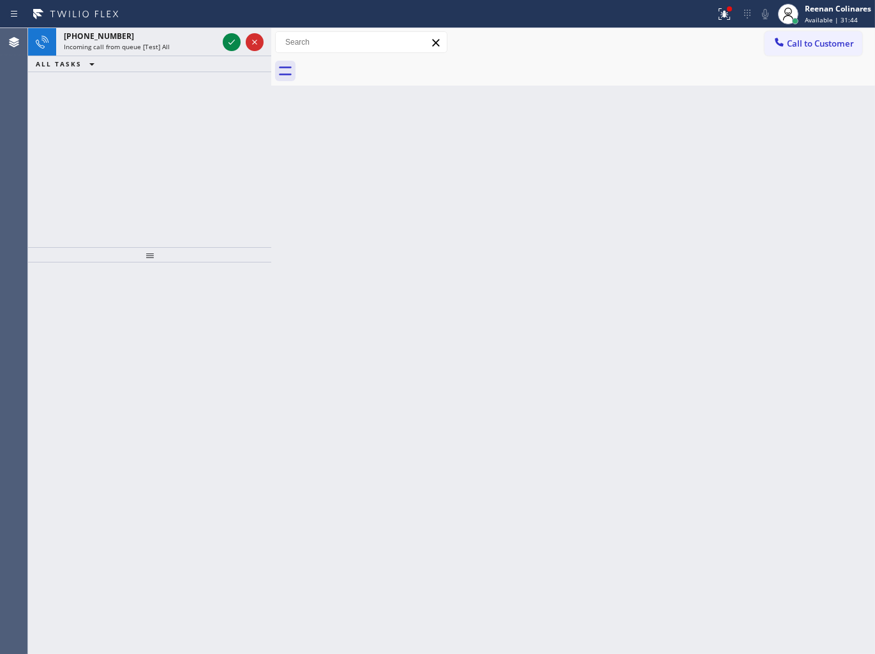
drag, startPoint x: 137, startPoint y: 35, endPoint x: 158, endPoint y: 15, distance: 29.3
click at [138, 35] on div "[PHONE_NUMBER]" at bounding box center [141, 36] width 154 height 11
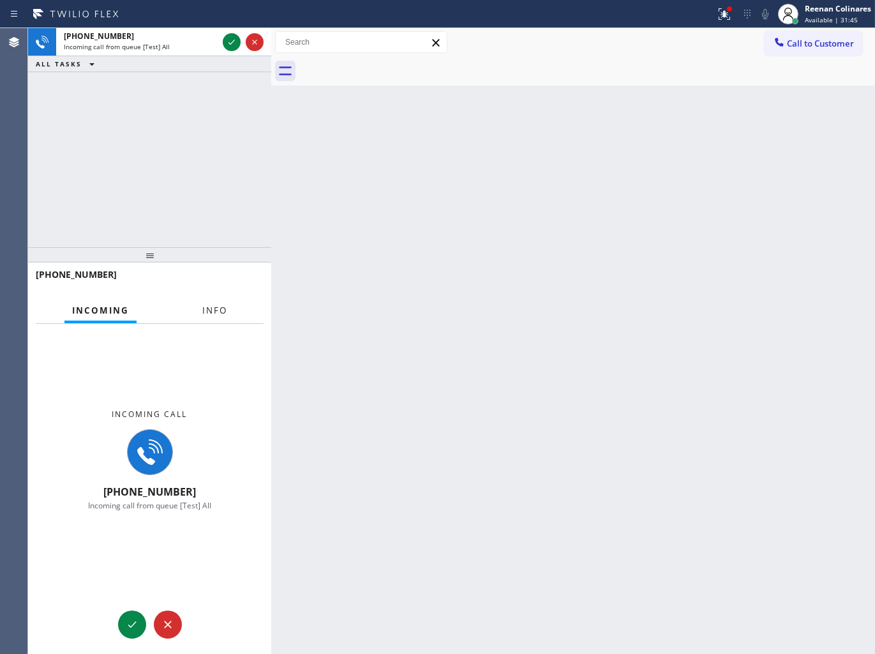
click at [202, 315] on button "Info" at bounding box center [215, 310] width 40 height 25
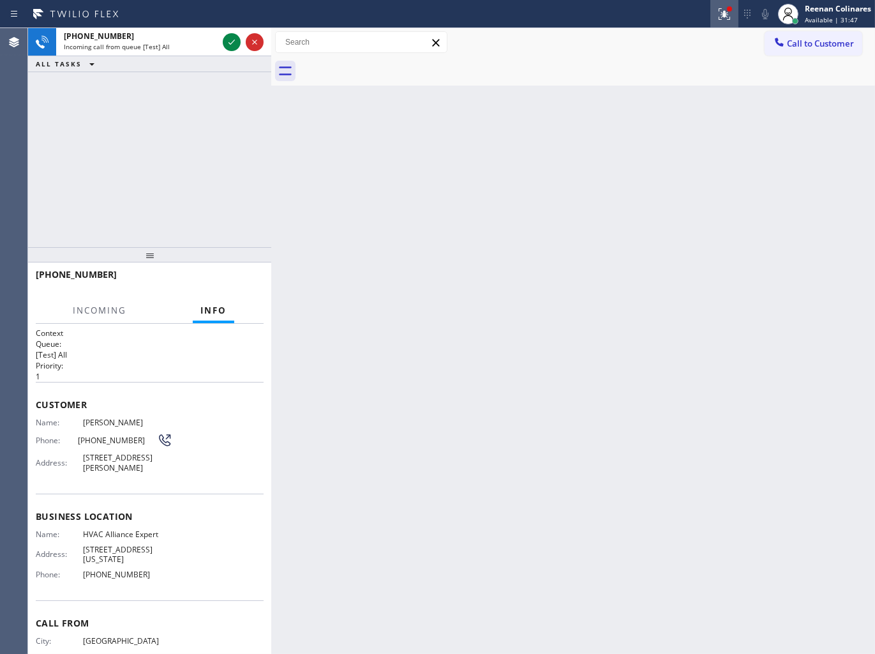
click at [718, 17] on icon at bounding box center [724, 13] width 15 height 15
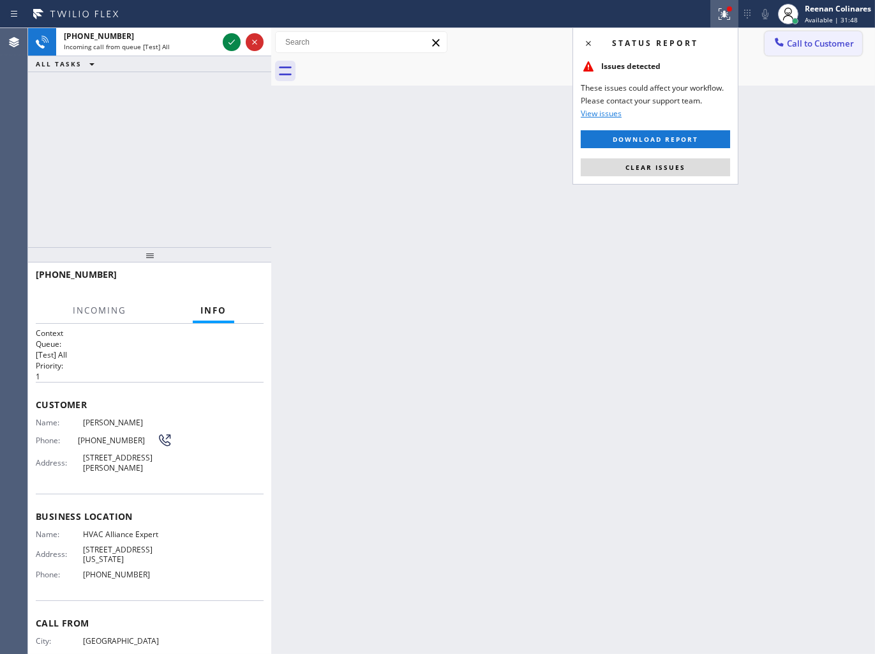
drag, startPoint x: 684, startPoint y: 164, endPoint x: 815, endPoint y: 47, distance: 175.4
click at [686, 164] on button "Clear issues" at bounding box center [655, 167] width 149 height 18
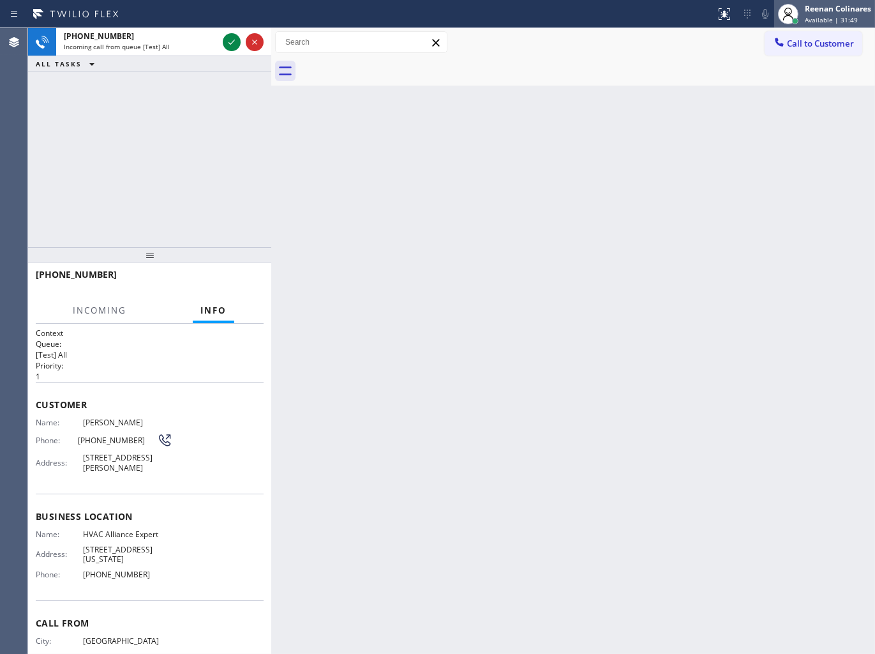
click at [827, 10] on div "Reenan Colinares" at bounding box center [838, 8] width 66 height 11
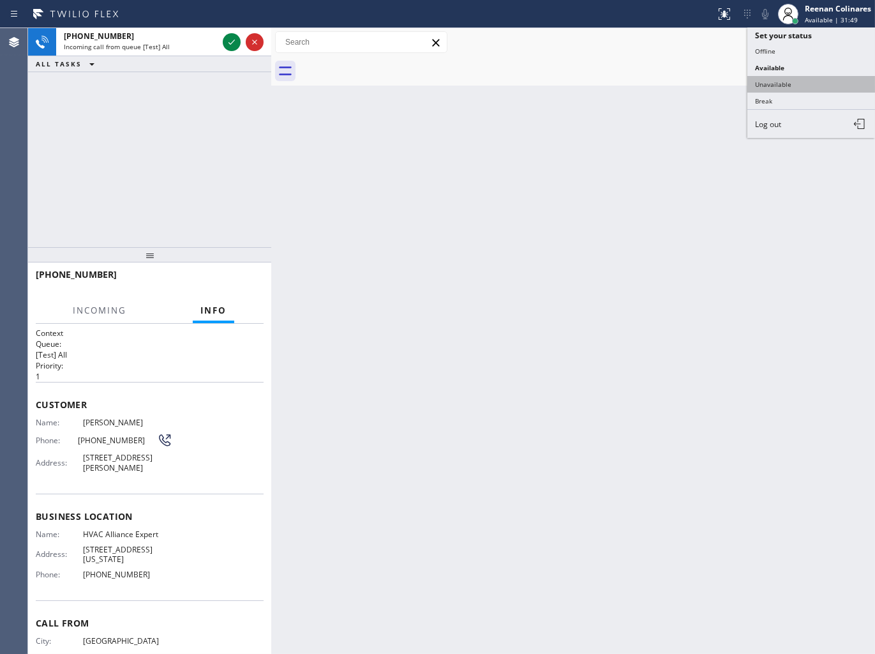
click at [778, 81] on button "Unavailable" at bounding box center [812, 84] width 128 height 17
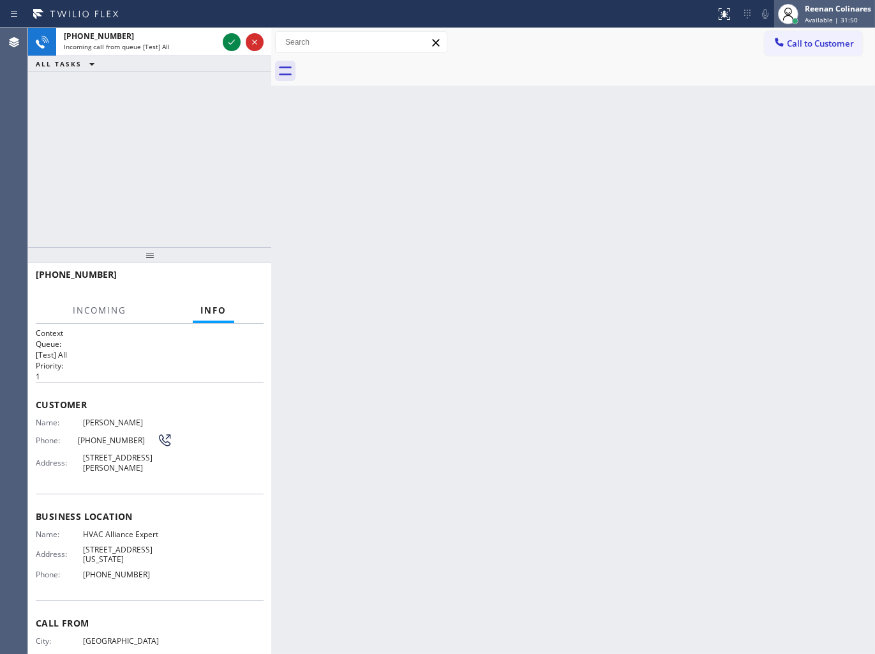
click at [815, 14] on div "Reenan Colinares Available | 31:50" at bounding box center [838, 14] width 73 height 22
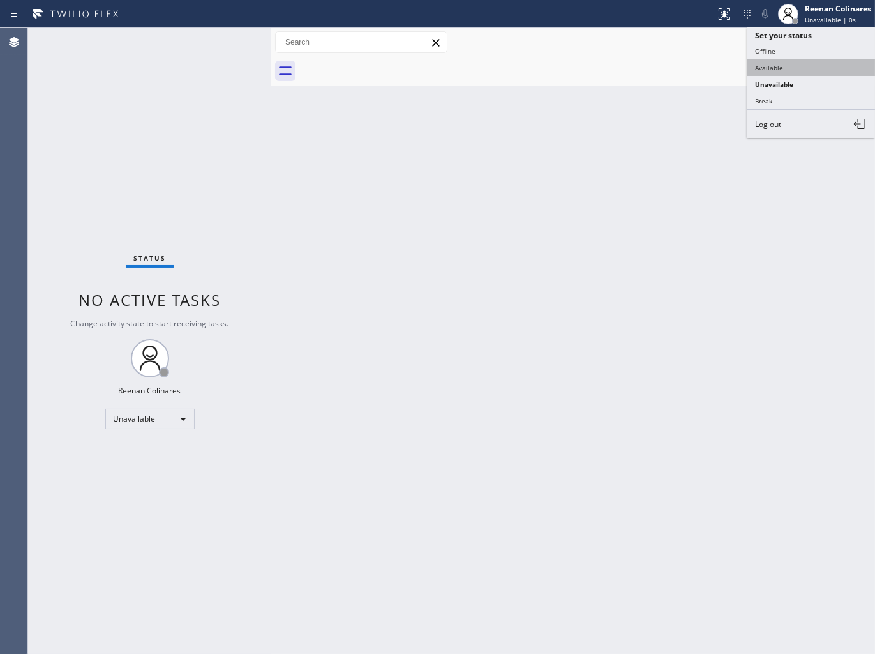
click at [778, 65] on button "Available" at bounding box center [812, 67] width 128 height 17
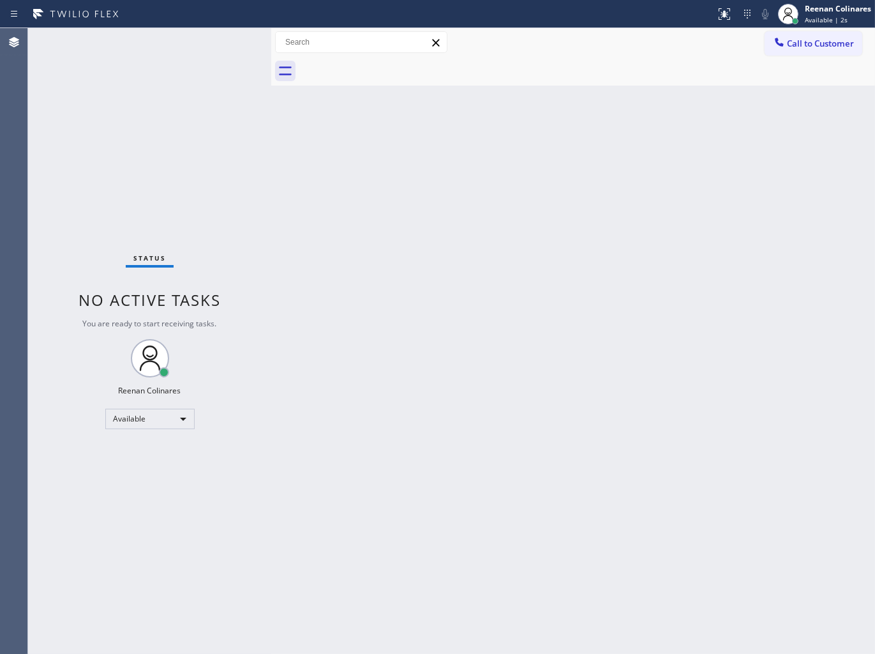
click at [144, 139] on div "Status No active tasks You are ready to start receiving tasks. Reenan Colinares…" at bounding box center [149, 341] width 243 height 626
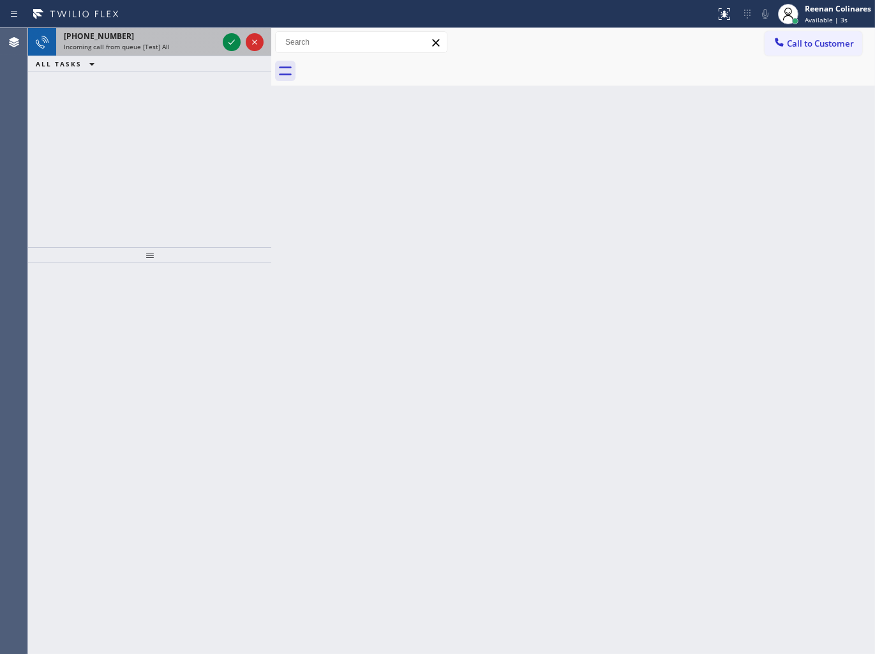
click at [167, 47] on div "Incoming call from queue [Test] All" at bounding box center [141, 46] width 154 height 9
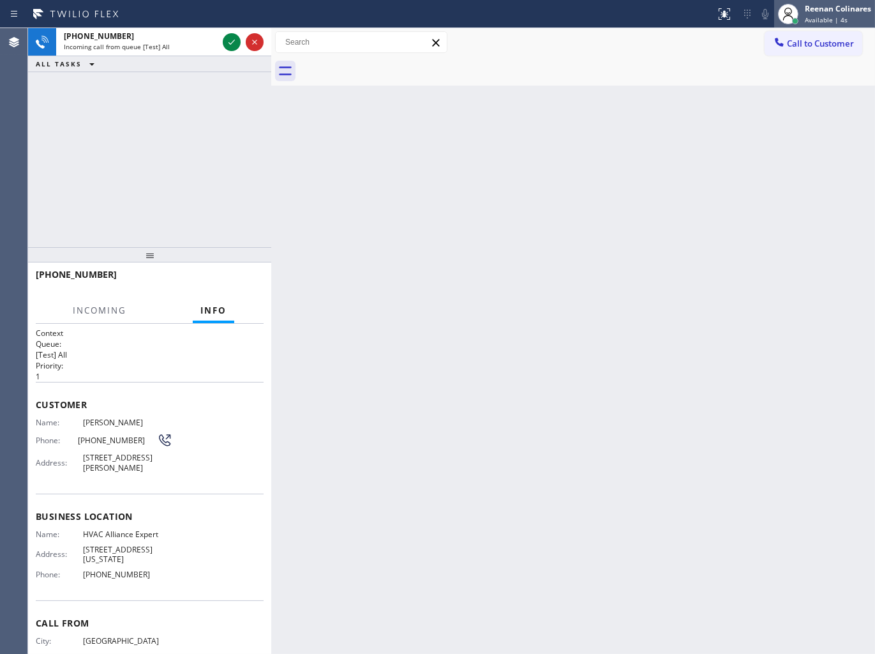
click at [834, 13] on div "Reenan Colinares" at bounding box center [838, 8] width 66 height 11
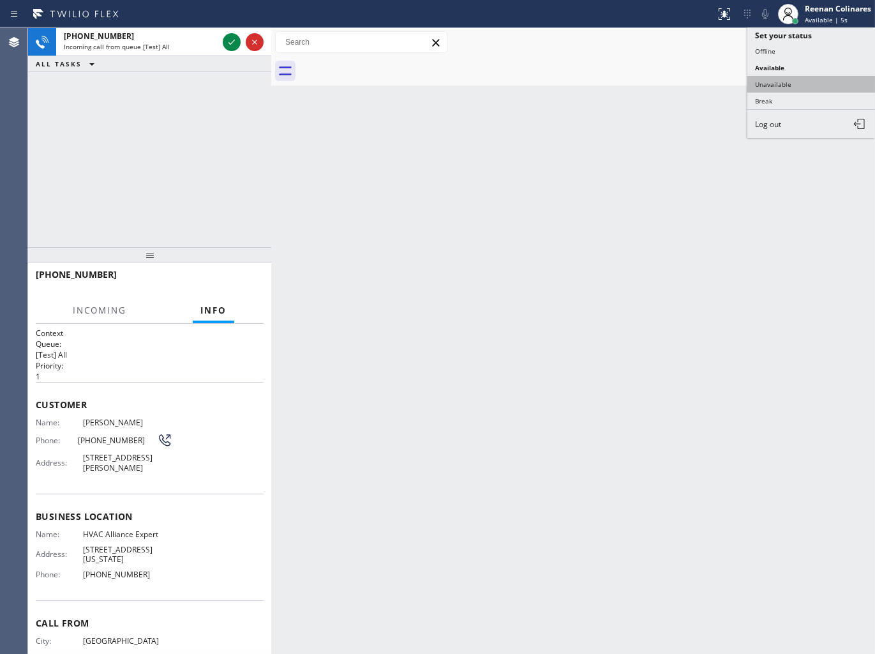
click at [779, 84] on button "Unavailable" at bounding box center [812, 84] width 128 height 17
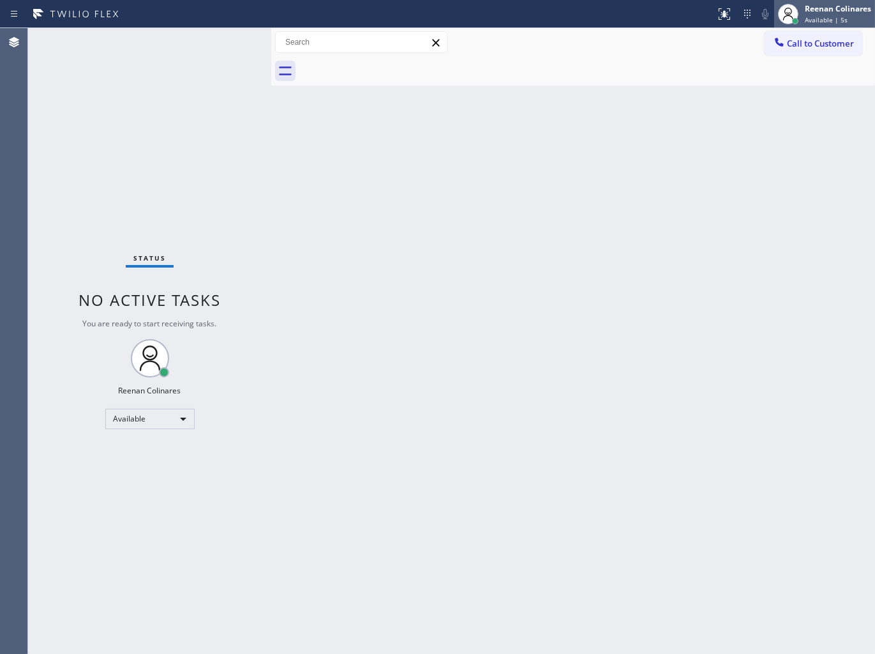
click at [797, 15] on div at bounding box center [788, 14] width 28 height 28
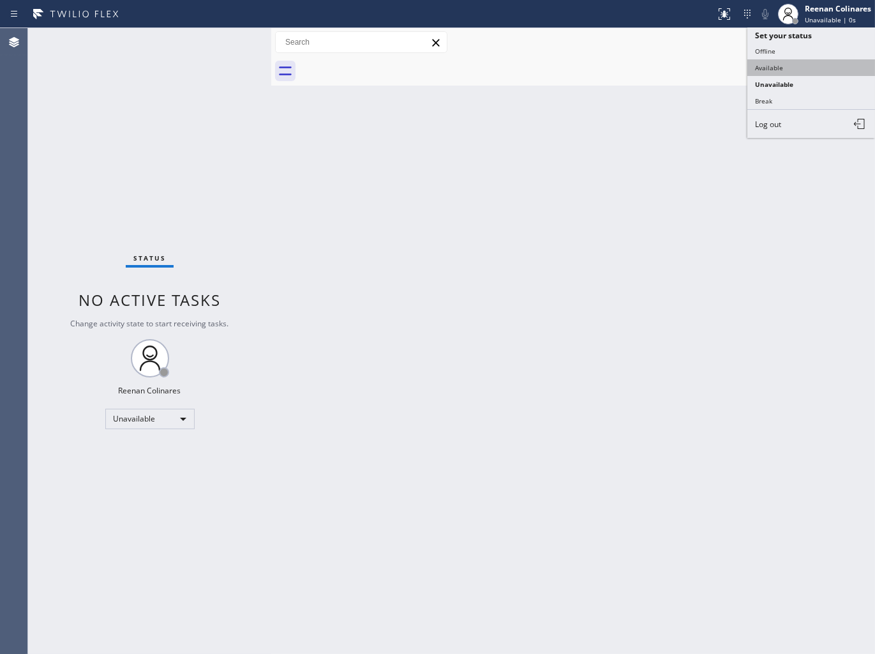
click at [760, 65] on button "Available" at bounding box center [812, 67] width 128 height 17
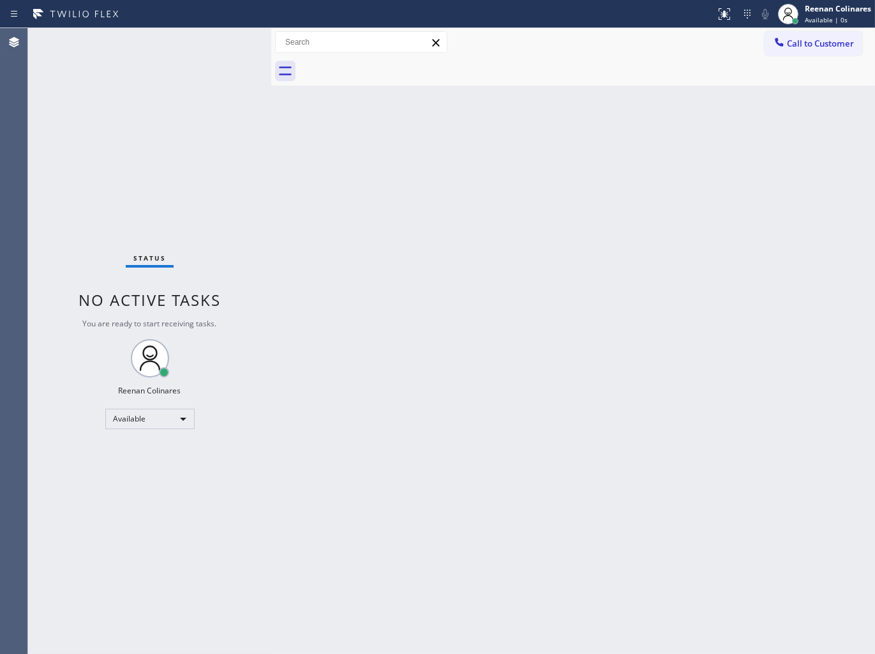
click at [142, 82] on div "Status No active tasks You are ready to start receiving tasks. Reenan Colinares…" at bounding box center [149, 341] width 243 height 626
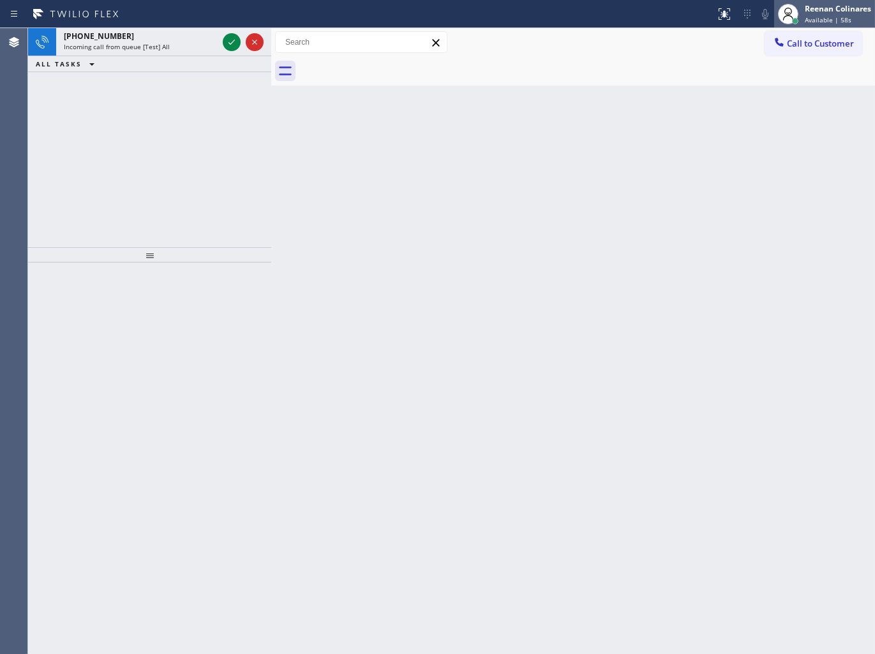
click at [815, 3] on div "Reenan Colinares" at bounding box center [838, 8] width 66 height 11
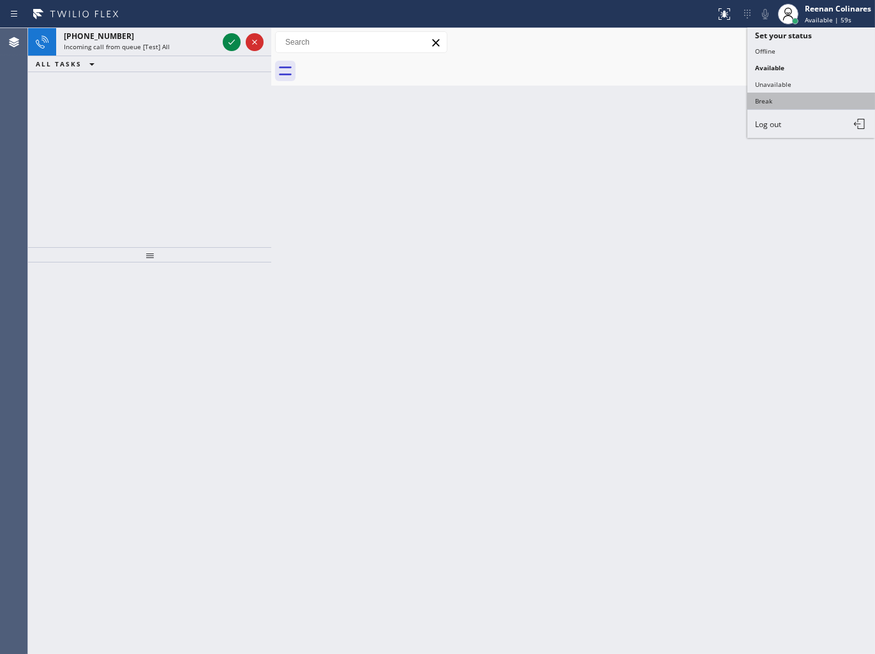
click at [760, 100] on button "Break" at bounding box center [812, 101] width 128 height 17
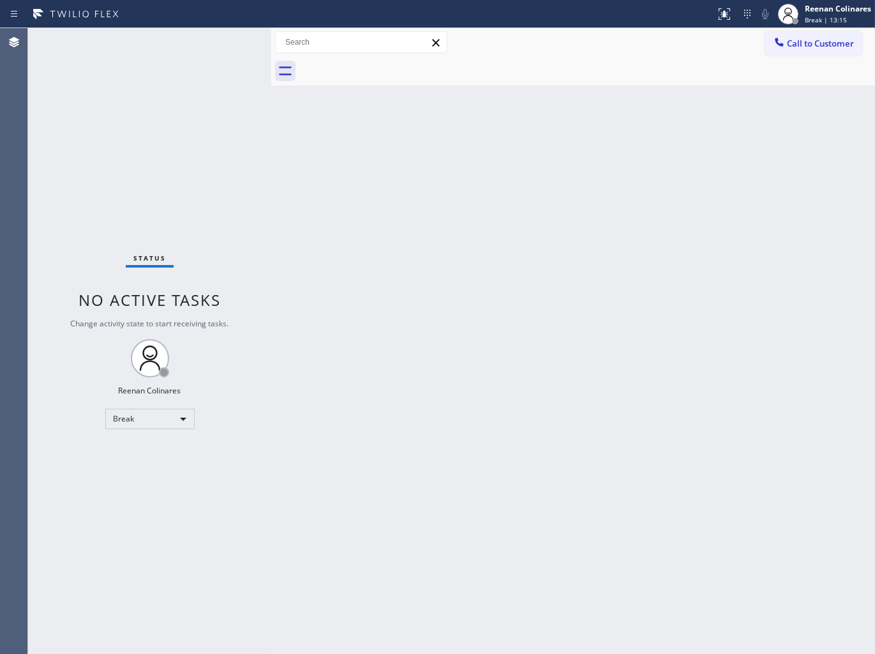
click at [456, 90] on div "Back to Dashboard Change Sender ID Customers Technicians Select a contact Outbo…" at bounding box center [573, 341] width 604 height 626
click at [528, 87] on div "Back to Dashboard Change Sender ID Customers Technicians Select a contact Outbo…" at bounding box center [573, 341] width 604 height 626
click at [834, 18] on span "Break | 15:22" at bounding box center [826, 19] width 42 height 9
click at [794, 66] on button "Available" at bounding box center [812, 67] width 128 height 17
click at [599, 406] on div "Back to Dashboard Change Sender ID Customers Technicians Select a contact Outbo…" at bounding box center [573, 341] width 604 height 626
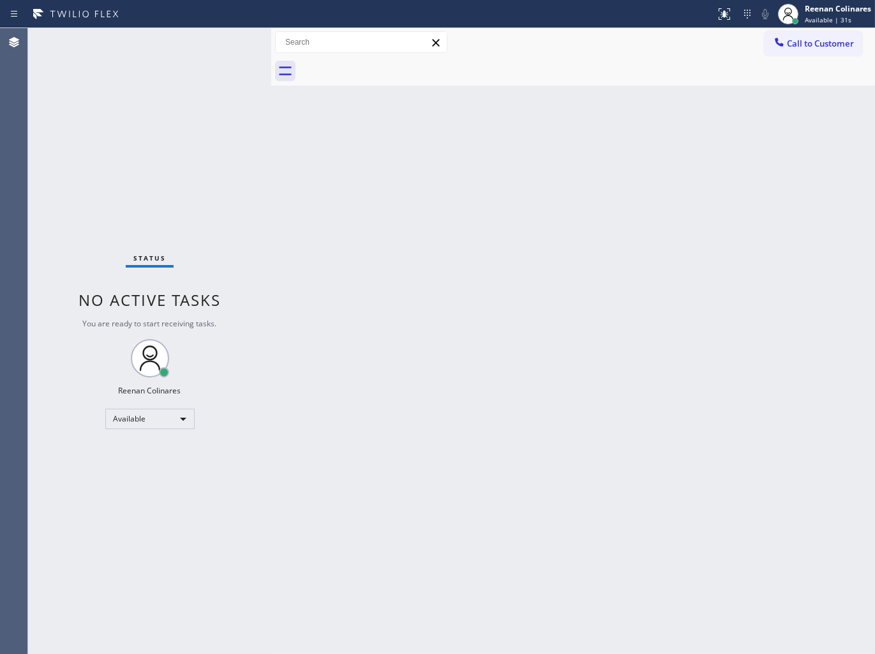
click at [385, 255] on div "Back to Dashboard Change Sender ID Customers Technicians Select a contact Outbo…" at bounding box center [573, 341] width 604 height 626
click at [400, 212] on div "Back to Dashboard Change Sender ID Customers Technicians Select a contact Outbo…" at bounding box center [573, 341] width 604 height 626
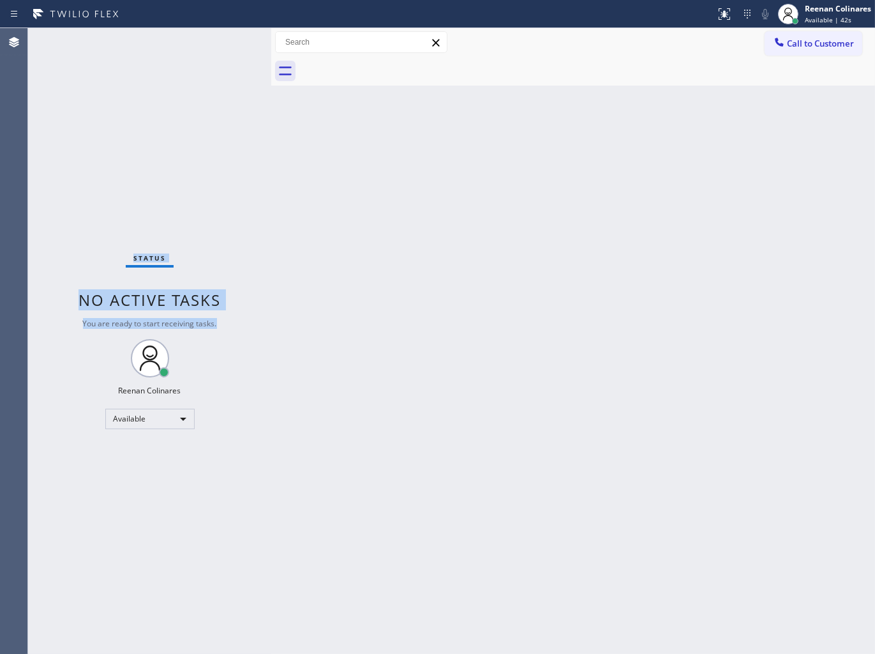
drag, startPoint x: 72, startPoint y: 186, endPoint x: 237, endPoint y: 326, distance: 216.9
click at [237, 326] on div "Status No active tasks You are ready to start receiving tasks. Reenan Colinares…" at bounding box center [149, 341] width 243 height 626
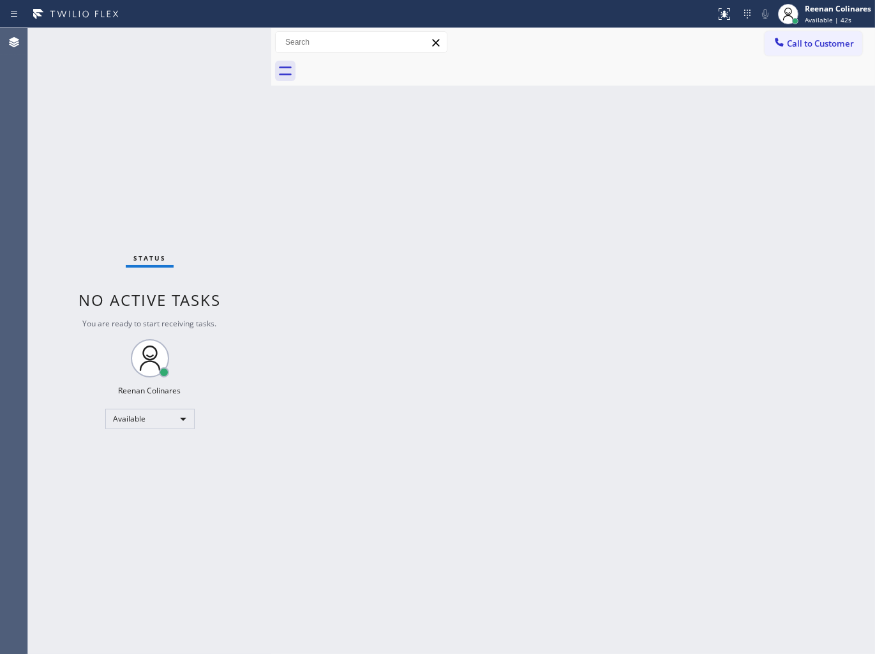
click at [324, 206] on div "Back to Dashboard Change Sender ID Customers Technicians Select a contact Outbo…" at bounding box center [573, 341] width 604 height 626
drag, startPoint x: 449, startPoint y: 281, endPoint x: 444, endPoint y: 272, distance: 10.3
click at [451, 279] on div "Back to Dashboard Change Sender ID Customers Technicians Select a contact Outbo…" at bounding box center [573, 341] width 604 height 626
click at [573, 343] on div "Back to Dashboard Change Sender ID Customers Technicians Select a contact Outbo…" at bounding box center [573, 341] width 604 height 626
click at [591, 149] on div "Back to Dashboard Change Sender ID Customers Technicians Select a contact Outbo…" at bounding box center [573, 341] width 604 height 626
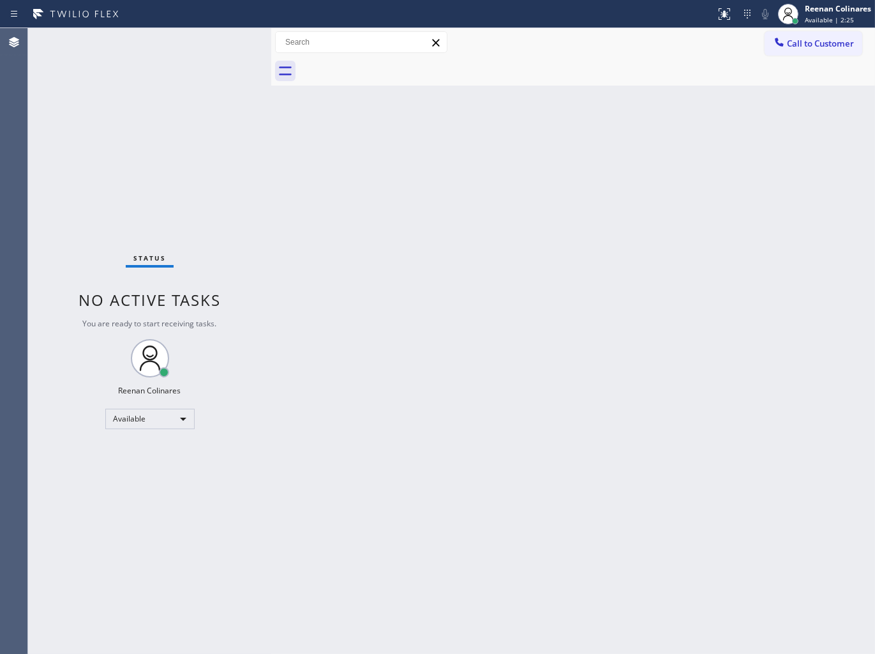
drag, startPoint x: 433, startPoint y: 250, endPoint x: 340, endPoint y: 330, distance: 122.2
click at [340, 330] on div "Back to Dashboard Change Sender ID Customers Technicians Select a contact Outbo…" at bounding box center [573, 341] width 604 height 626
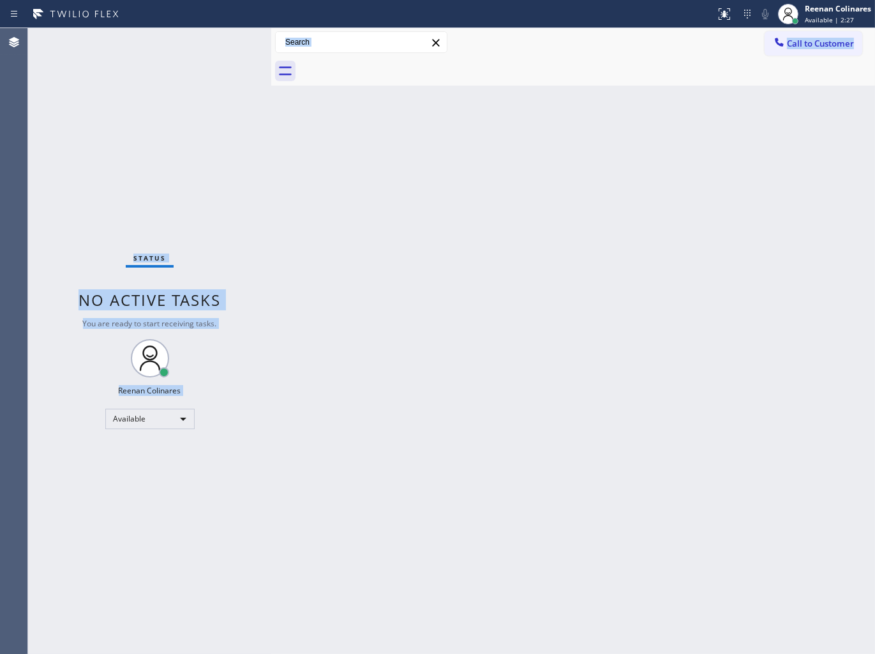
drag, startPoint x: 100, startPoint y: 174, endPoint x: 430, endPoint y: 289, distance: 349.5
click at [430, 289] on div "Status No active tasks You are ready to start receiving tasks. Reenan Colinares…" at bounding box center [451, 341] width 847 height 626
click at [495, 257] on div "Back to Dashboard Change Sender ID Customers Technicians Select a contact Outbo…" at bounding box center [573, 341] width 604 height 626
drag, startPoint x: 89, startPoint y: 177, endPoint x: 312, endPoint y: 345, distance: 278.8
click at [312, 345] on div "Status No active tasks You are ready to start receiving tasks. Reenan Colinares…" at bounding box center [451, 341] width 847 height 626
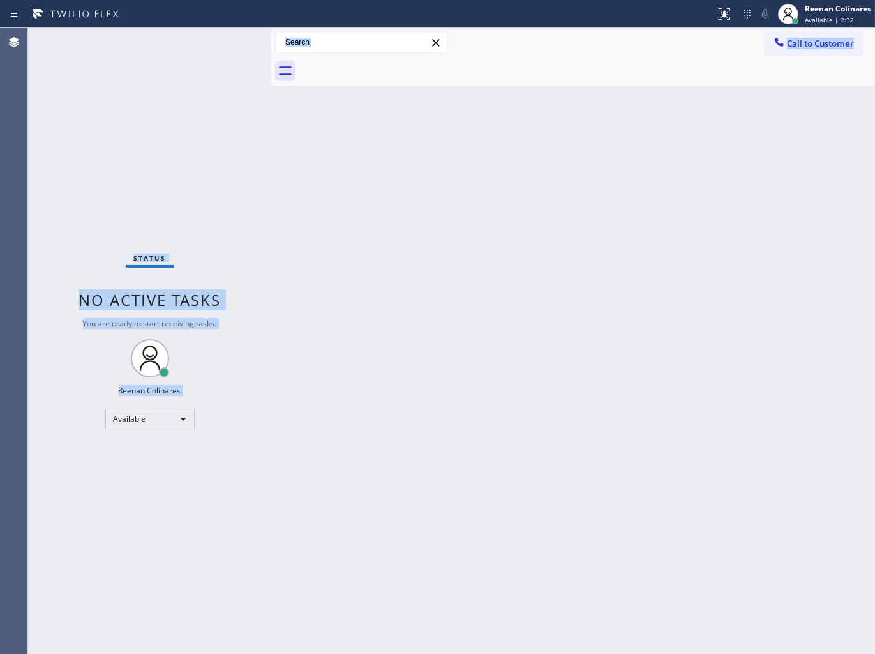
click at [455, 298] on div "Back to Dashboard Change Sender ID Customers Technicians Select a contact Outbo…" at bounding box center [573, 341] width 604 height 626
drag, startPoint x: 29, startPoint y: 31, endPoint x: 393, endPoint y: 315, distance: 461.6
click at [342, 329] on div "Status No active tasks You are ready to start receiving tasks. Reenan Colinares…" at bounding box center [451, 341] width 847 height 626
click at [451, 299] on div "Back to Dashboard Change Sender ID Customers Technicians Select a contact Outbo…" at bounding box center [573, 341] width 604 height 626
drag, startPoint x: 83, startPoint y: 140, endPoint x: 295, endPoint y: 334, distance: 287.4
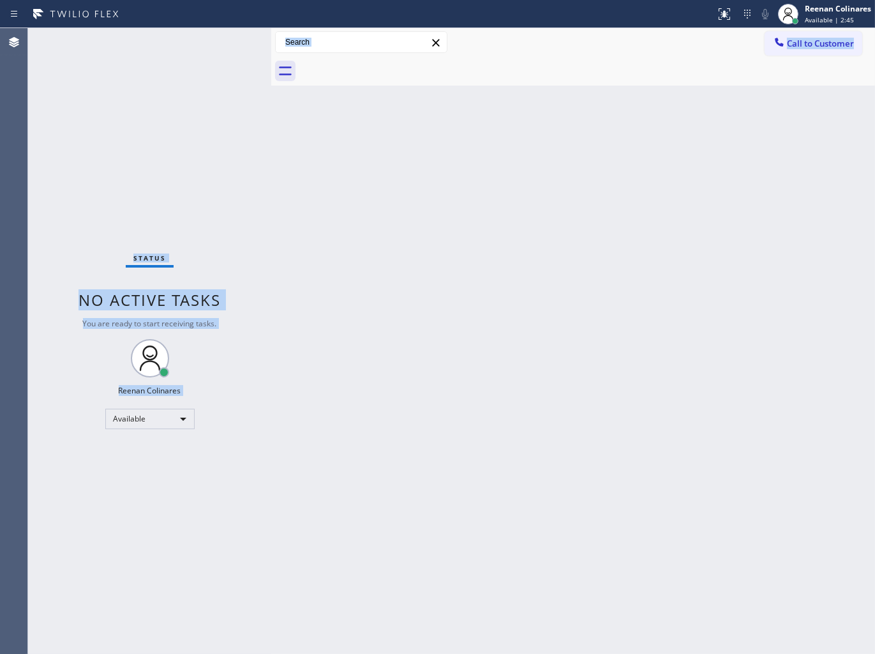
click at [295, 334] on div "Status No active tasks You are ready to start receiving tasks. Reenan Colinares…" at bounding box center [451, 341] width 847 height 626
click at [368, 246] on div "Back to Dashboard Change Sender ID Customers Technicians Select a contact Outbo…" at bounding box center [573, 341] width 604 height 626
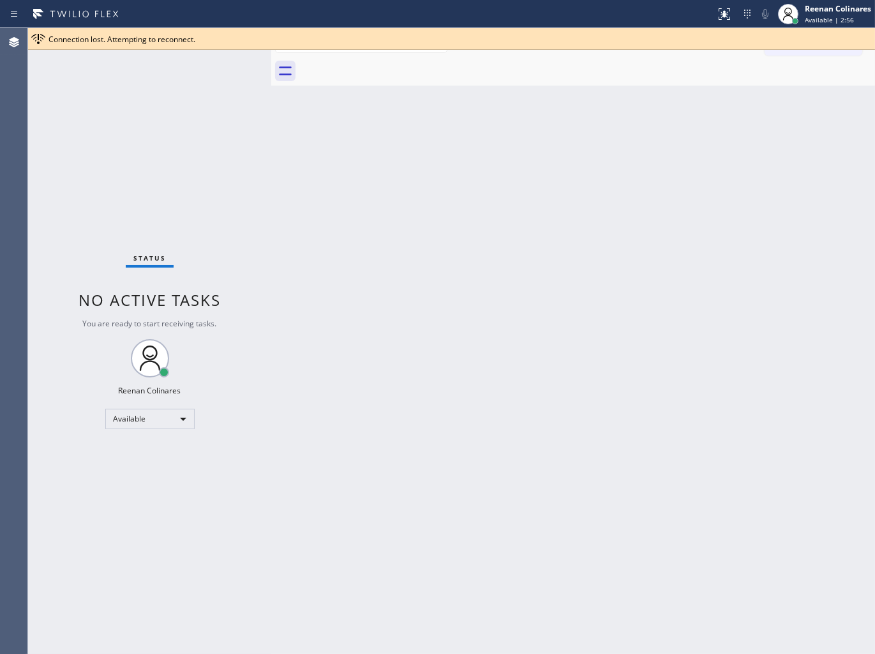
click at [573, 50] on div "Call to Customer Outbound call Location Search location Your caller id phone nu…" at bounding box center [573, 42] width 604 height 22
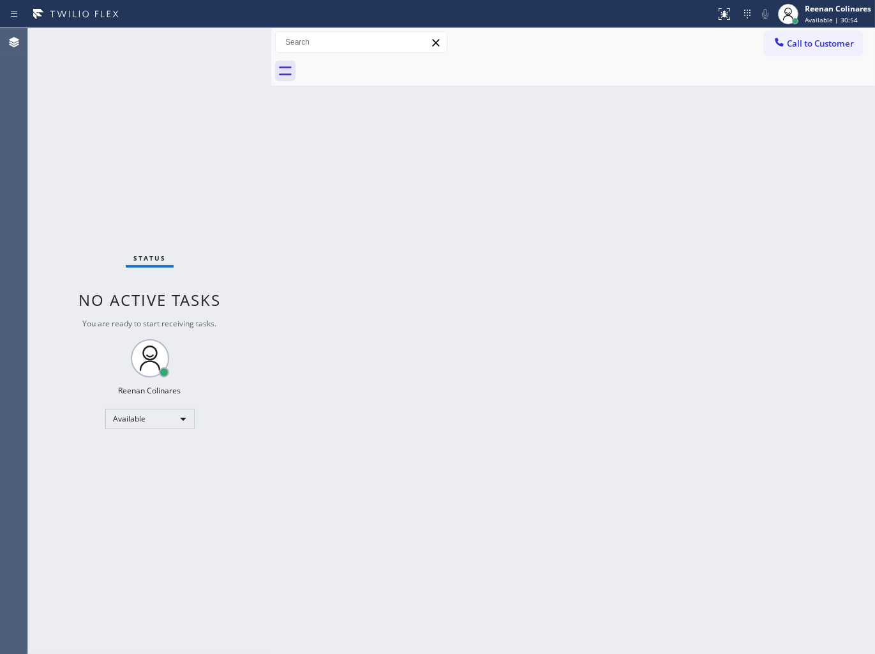
click at [187, 84] on div "Status No active tasks You are ready to start receiving tasks. Reenan Colinares…" at bounding box center [149, 341] width 243 height 626
click at [540, 145] on div "Back to Dashboard Change Sender ID Customers Technicians Select a contact Outbo…" at bounding box center [573, 341] width 604 height 626
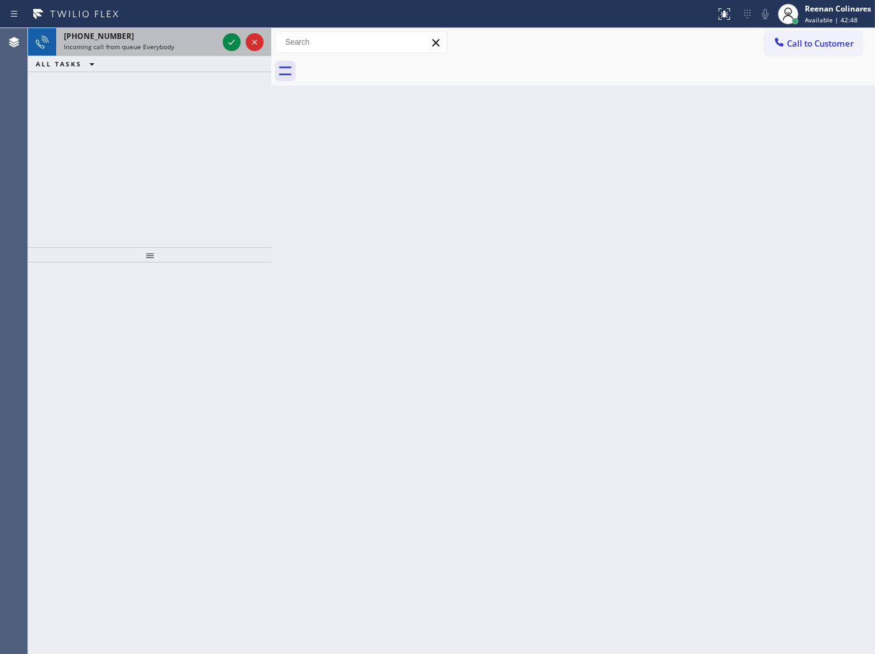
click at [163, 51] on div "[PHONE_NUMBER] Incoming call from queue Everybody" at bounding box center [138, 42] width 164 height 28
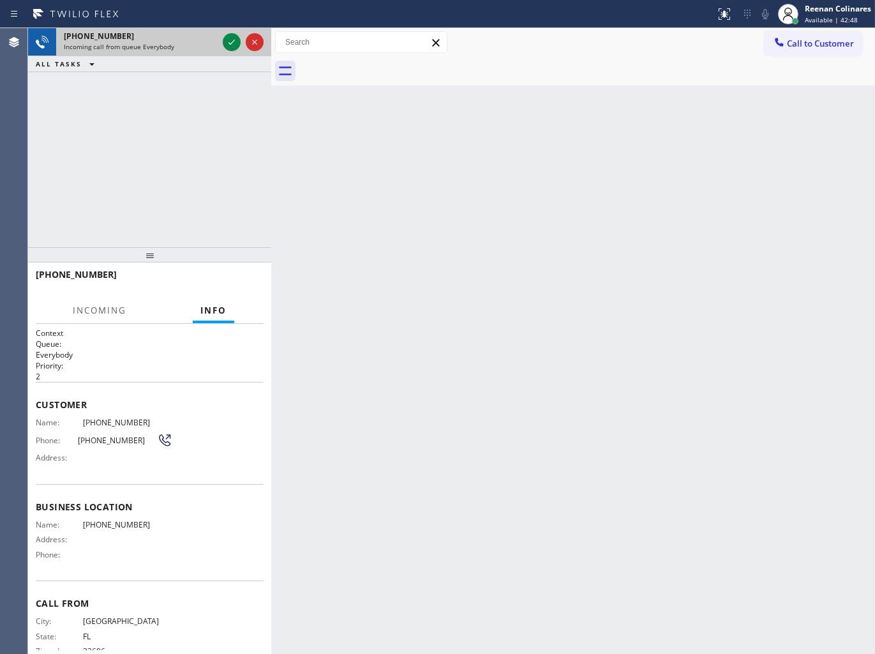
click at [165, 49] on span "Incoming call from queue Everybody" at bounding box center [119, 46] width 110 height 9
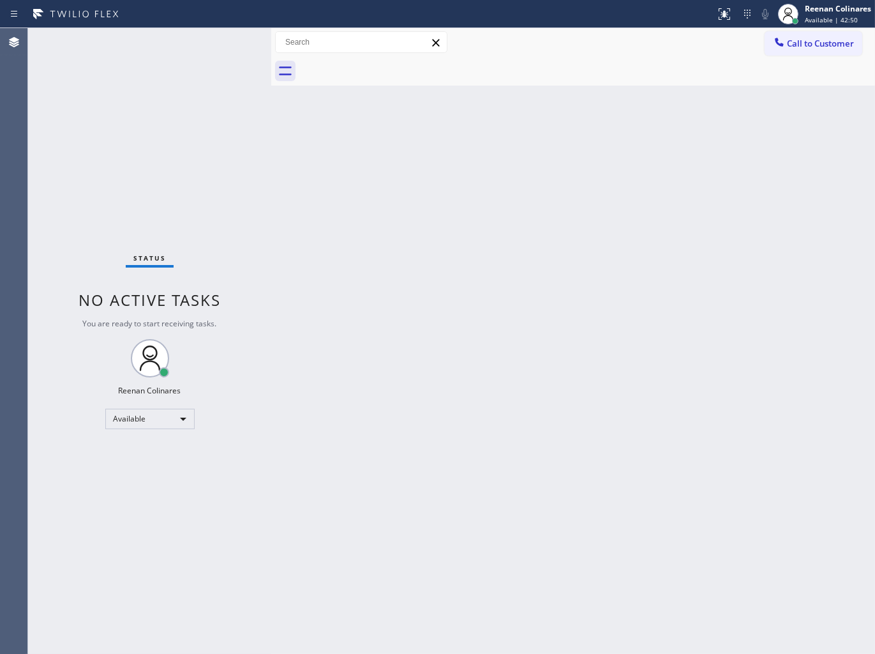
click at [216, 40] on div "Status No active tasks You are ready to start receiving tasks. Reenan Colinares…" at bounding box center [149, 341] width 243 height 626
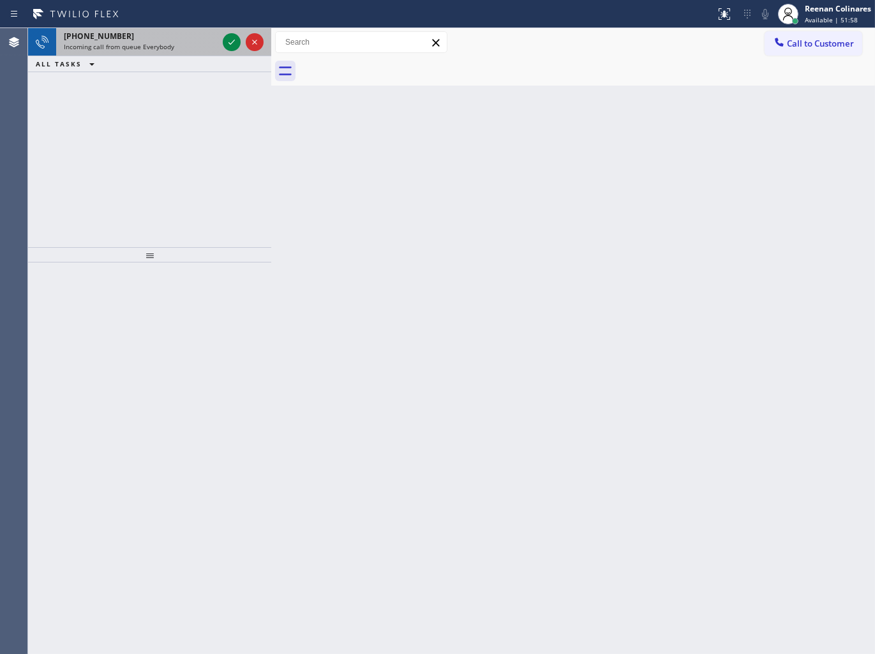
click at [181, 41] on div "[PHONE_NUMBER]" at bounding box center [141, 36] width 154 height 11
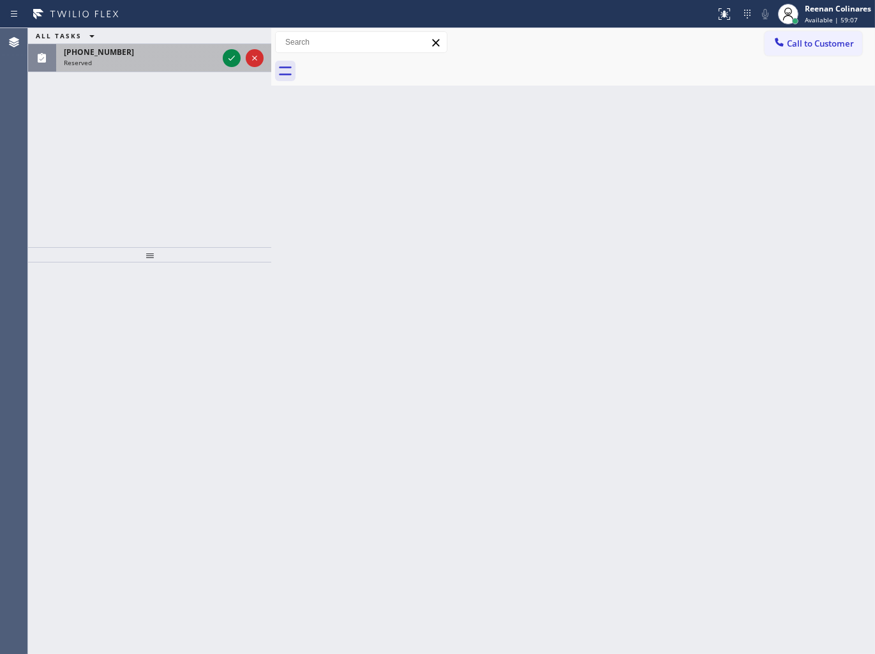
click at [162, 59] on div "Reserved" at bounding box center [141, 62] width 154 height 9
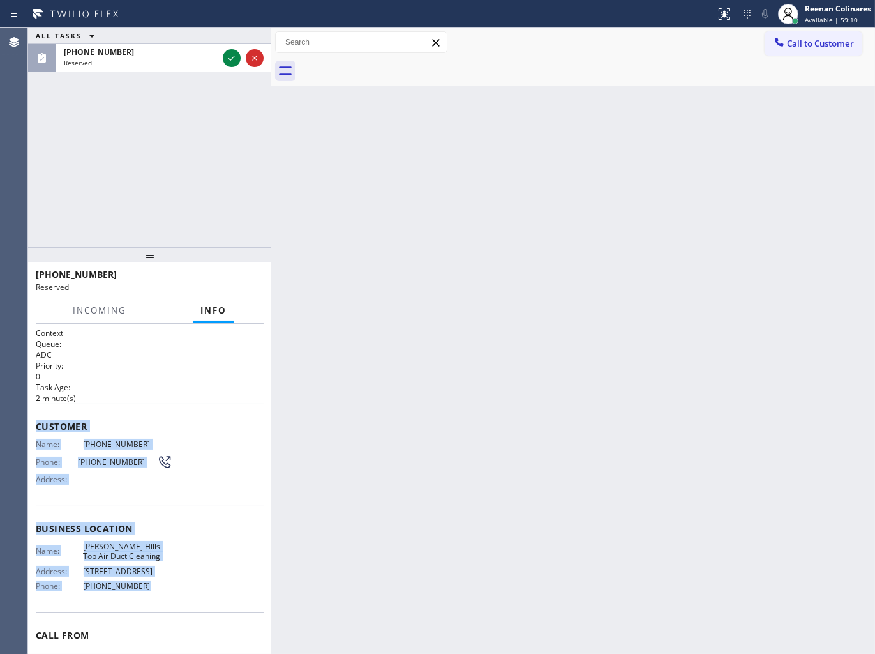
copy div "Customer Name: [PHONE_NUMBER] Phone: [PHONE_NUMBER] Address: Business location …"
drag, startPoint x: 75, startPoint y: 452, endPoint x: 232, endPoint y: 579, distance: 201.5
click at [232, 579] on div "Context Queue: ADC Priority: 0 Task Age: [DEMOGRAPHIC_DATA] minute(s) Customer …" at bounding box center [150, 517] width 228 height 381
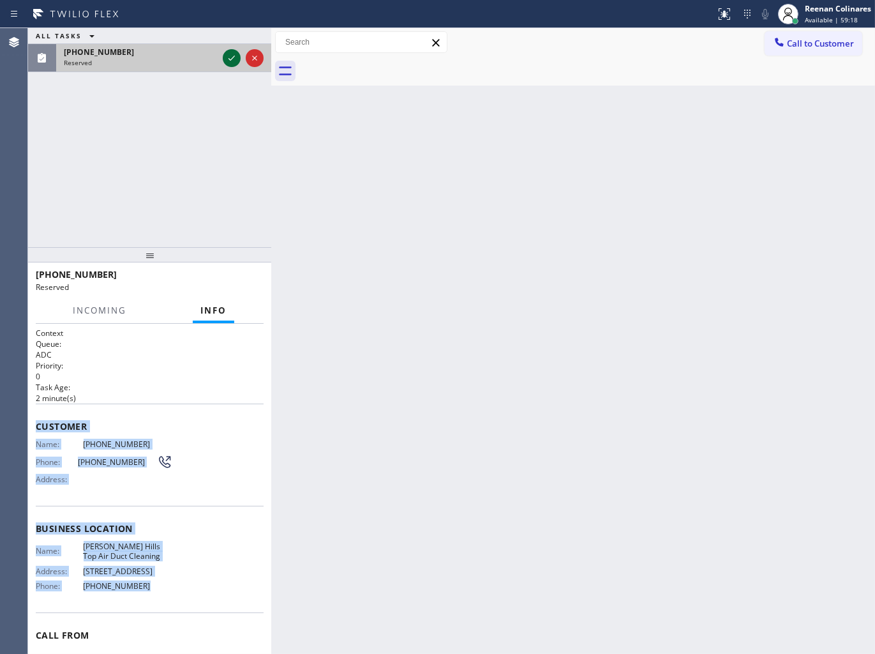
click at [224, 54] on icon at bounding box center [231, 57] width 15 height 15
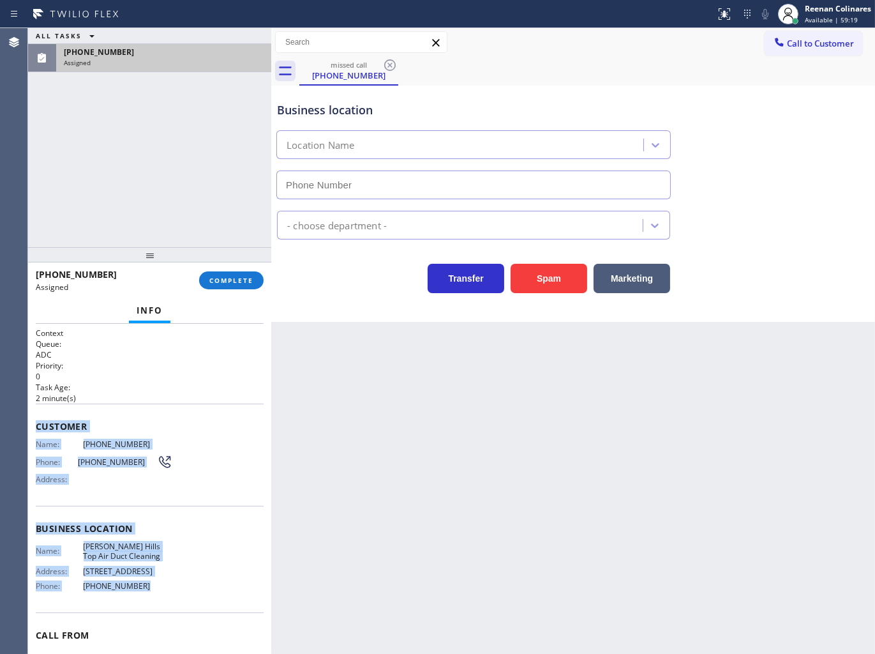
type input "[PHONE_NUMBER]"
click at [251, 276] on span "COMPLETE" at bounding box center [231, 280] width 44 height 9
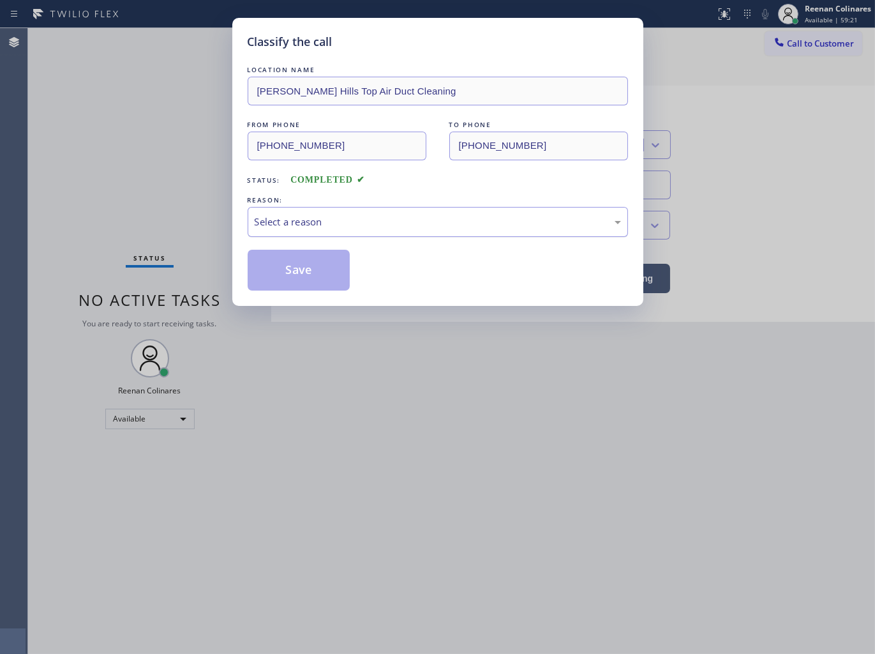
click at [317, 224] on div "Select a reason" at bounding box center [438, 221] width 366 height 15
click at [275, 276] on button "Save" at bounding box center [299, 270] width 103 height 41
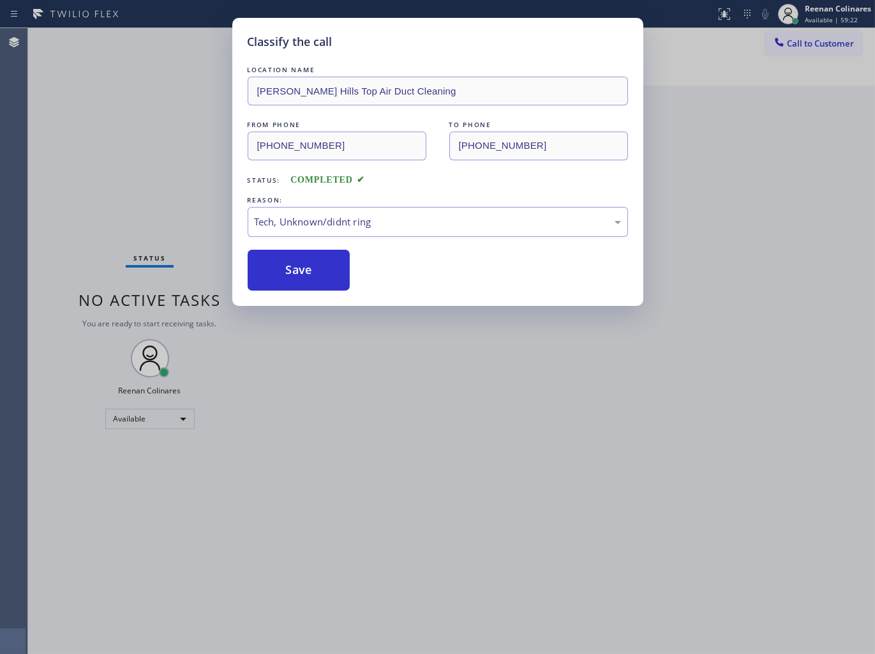
drag, startPoint x: 202, startPoint y: 259, endPoint x: 207, endPoint y: 250, distance: 10.3
click at [202, 258] on div "Classify the call LOCATION NAME [PERSON_NAME][GEOGRAPHIC_DATA] Top Air Duct Cle…" at bounding box center [437, 327] width 875 height 654
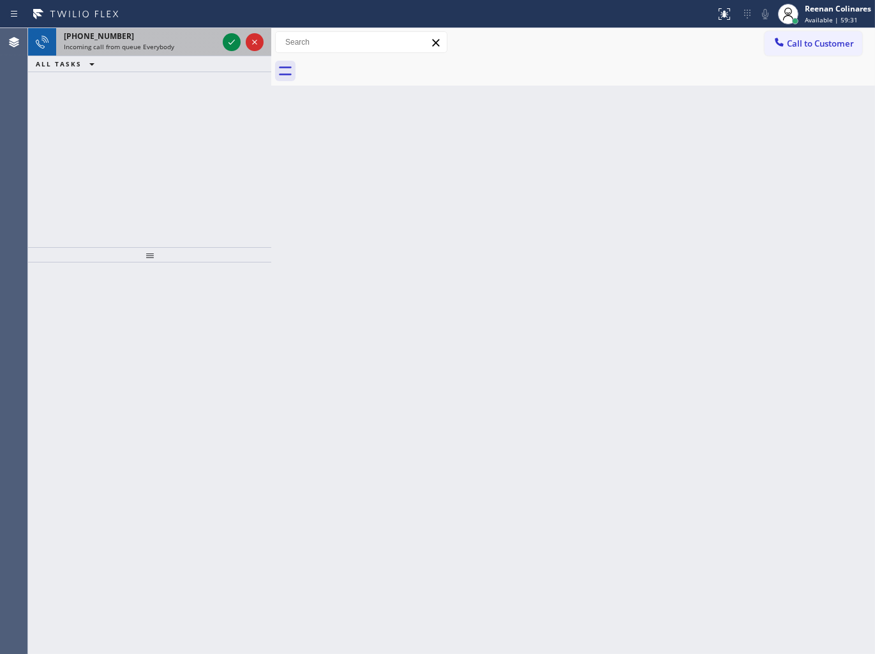
click at [142, 52] on div "[PHONE_NUMBER] Incoming call from queue Everybody" at bounding box center [138, 42] width 164 height 28
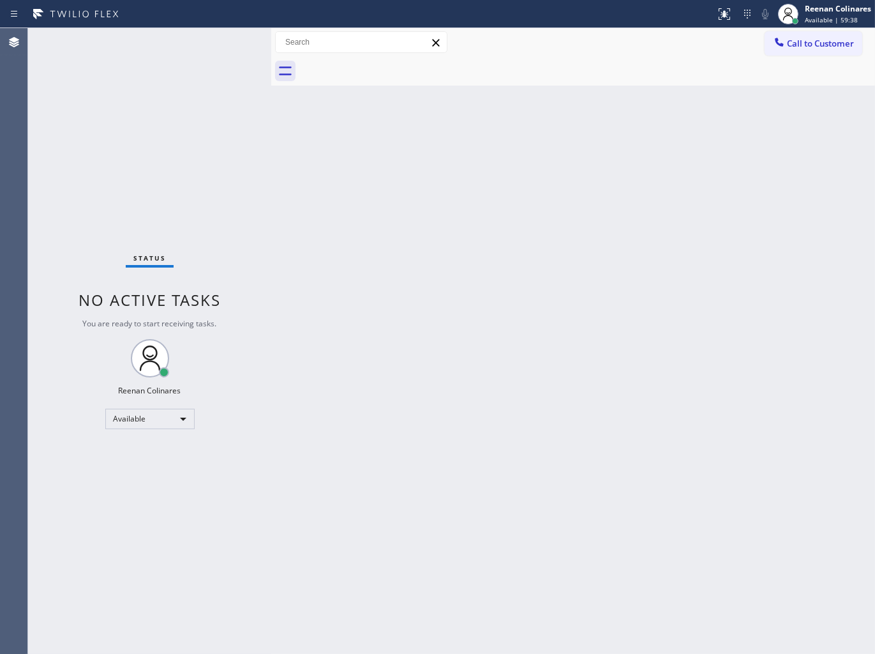
click at [521, 133] on div "Back to Dashboard Change Sender ID Customers Technicians Select a contact Outbo…" at bounding box center [573, 341] width 604 height 626
click at [488, 183] on div "Back to Dashboard Change Sender ID Customers Technicians Select a contact Outbo…" at bounding box center [573, 341] width 604 height 626
click at [546, 155] on div "Back to Dashboard Change Sender ID Customers Technicians Select a contact Outbo…" at bounding box center [573, 341] width 604 height 626
click at [576, 406] on div "Back to Dashboard Change Sender ID Customers Technicians Select a contact Outbo…" at bounding box center [573, 341] width 604 height 626
click at [451, 200] on div "Back to Dashboard Change Sender ID Customers Technicians Select a contact Outbo…" at bounding box center [573, 341] width 604 height 626
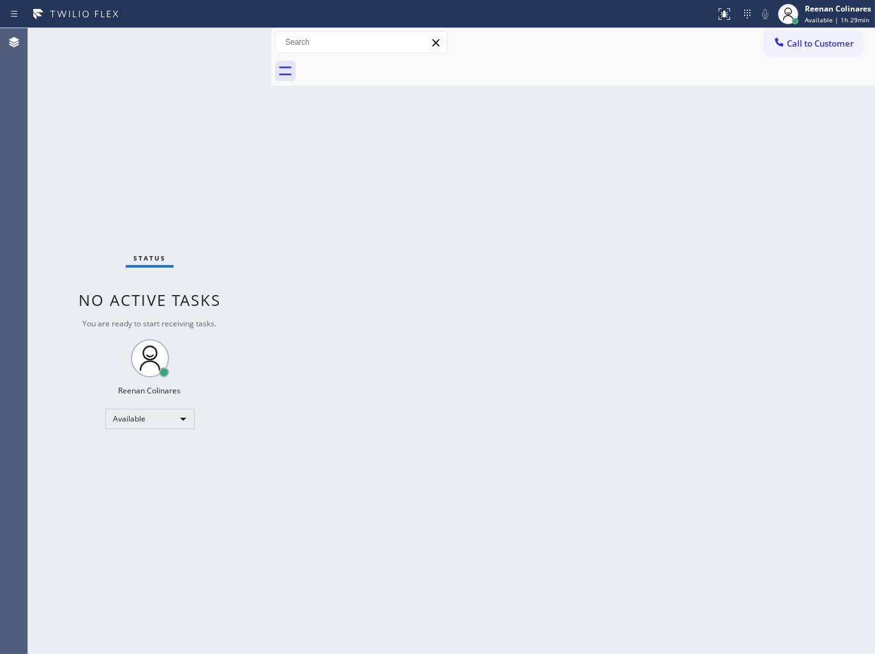
click at [597, 96] on div "Back to Dashboard Change Sender ID Customers Technicians Select a contact Outbo…" at bounding box center [573, 341] width 604 height 626
click at [822, 15] on span "Available | 1h 29min" at bounding box center [837, 19] width 64 height 9
click at [785, 51] on button "Offline" at bounding box center [812, 51] width 128 height 17
click at [824, 20] on span "Available | 1h 29min" at bounding box center [837, 19] width 64 height 9
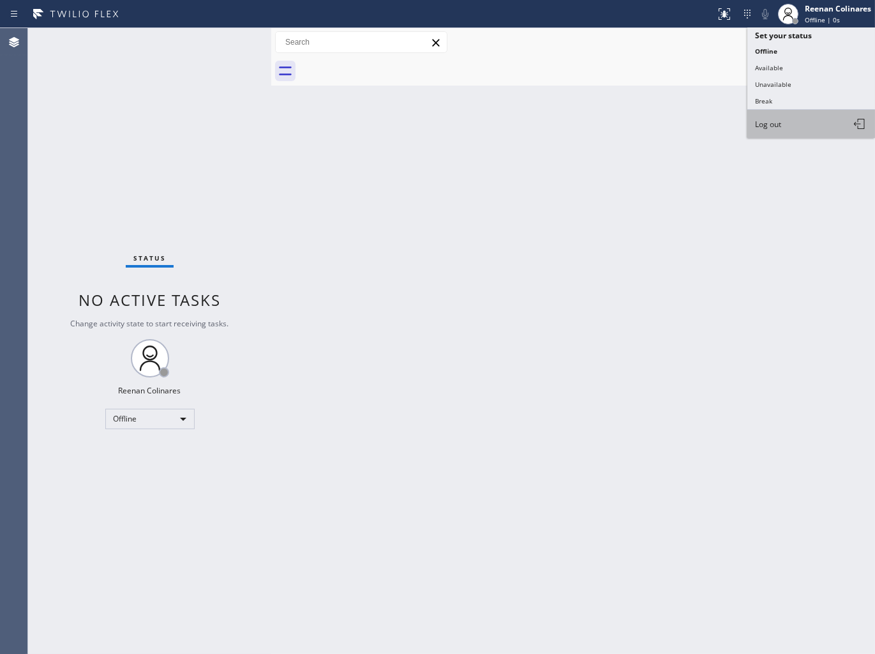
click at [772, 123] on span "Log out" at bounding box center [768, 124] width 26 height 11
